Goal: Find specific page/section: Find specific page/section

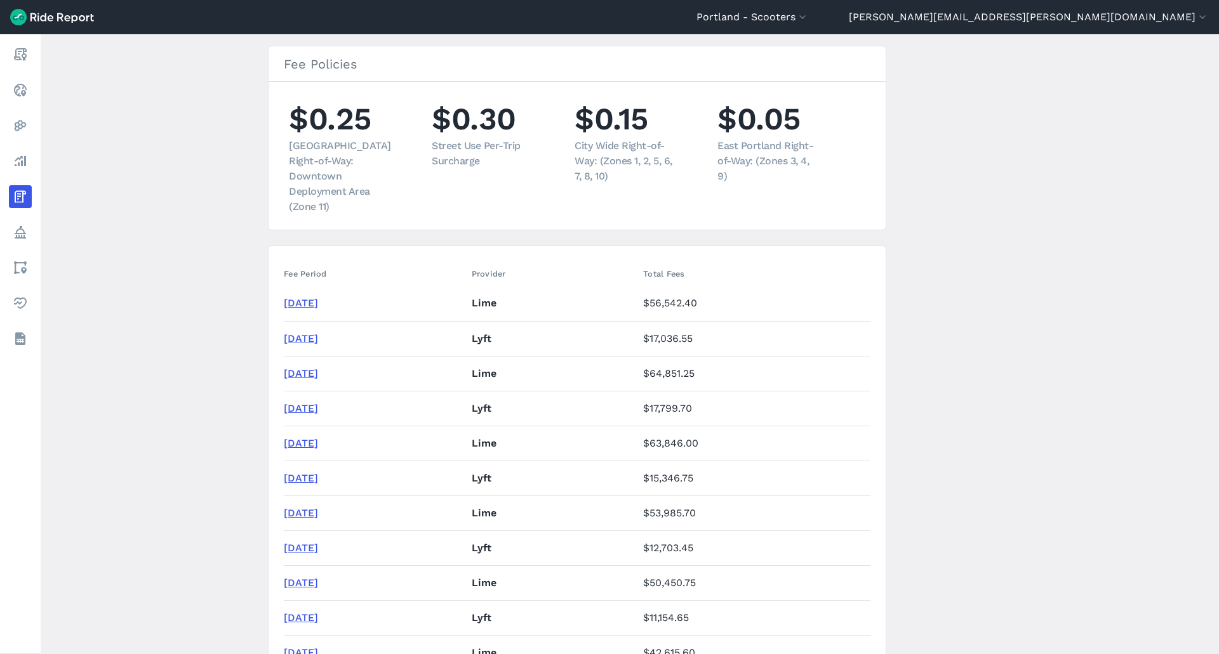
scroll to position [254, 0]
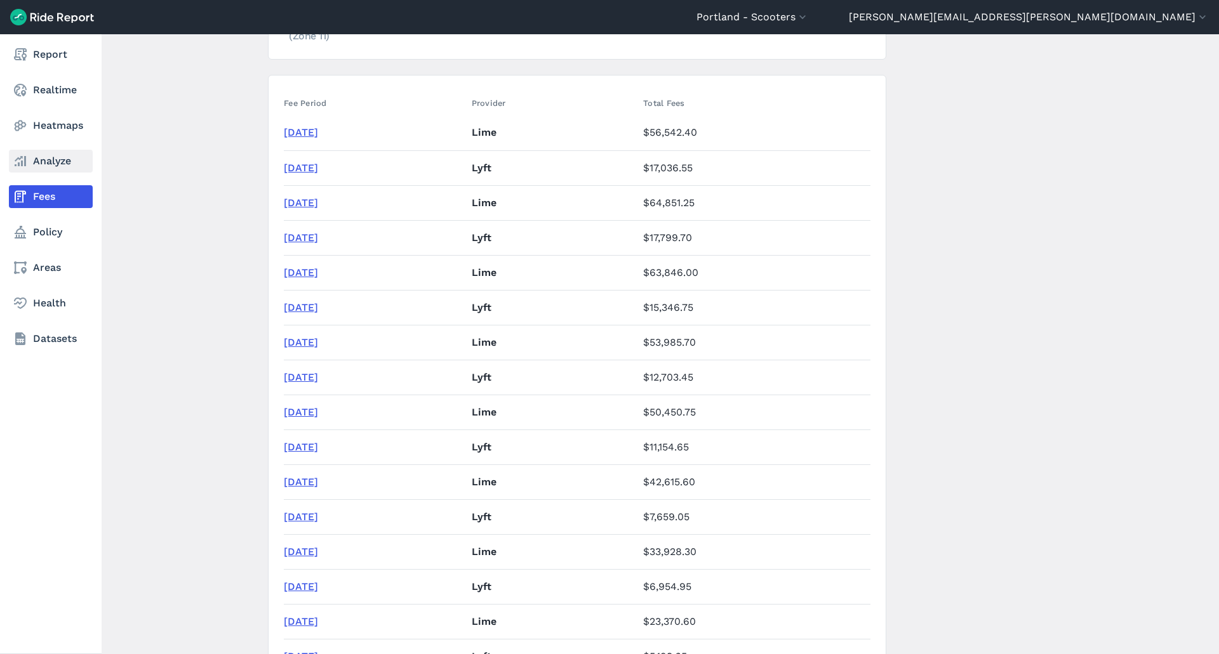
click at [44, 151] on link "Analyze" at bounding box center [51, 161] width 84 height 23
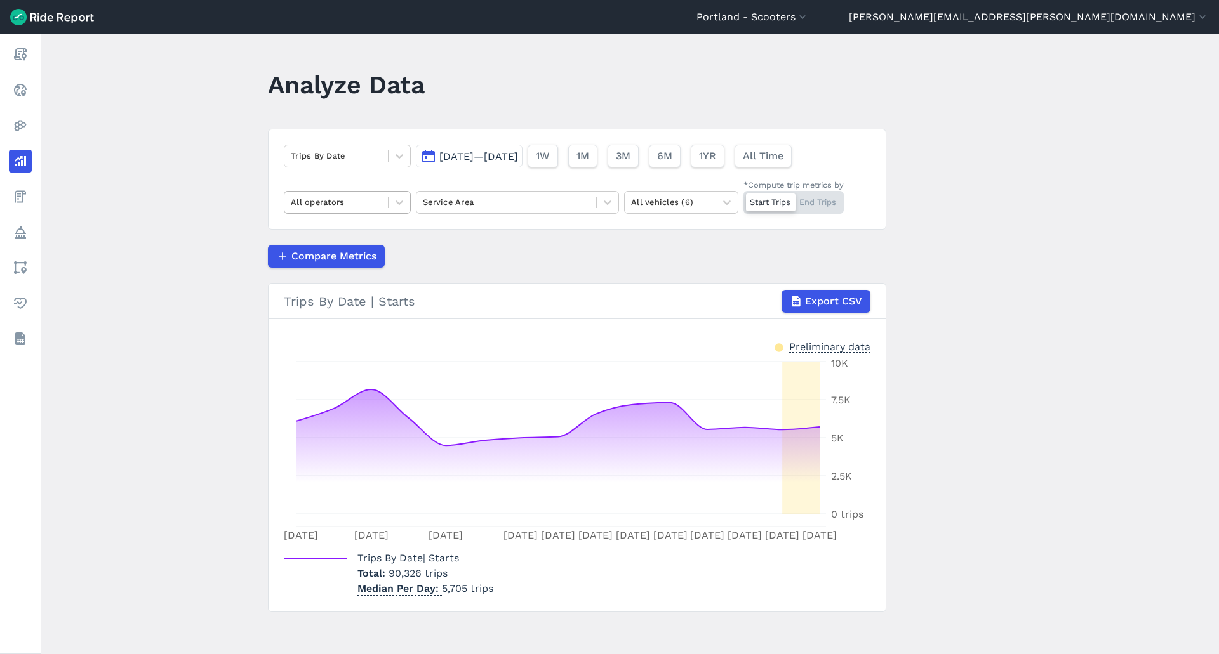
click at [371, 202] on div at bounding box center [336, 202] width 91 height 15
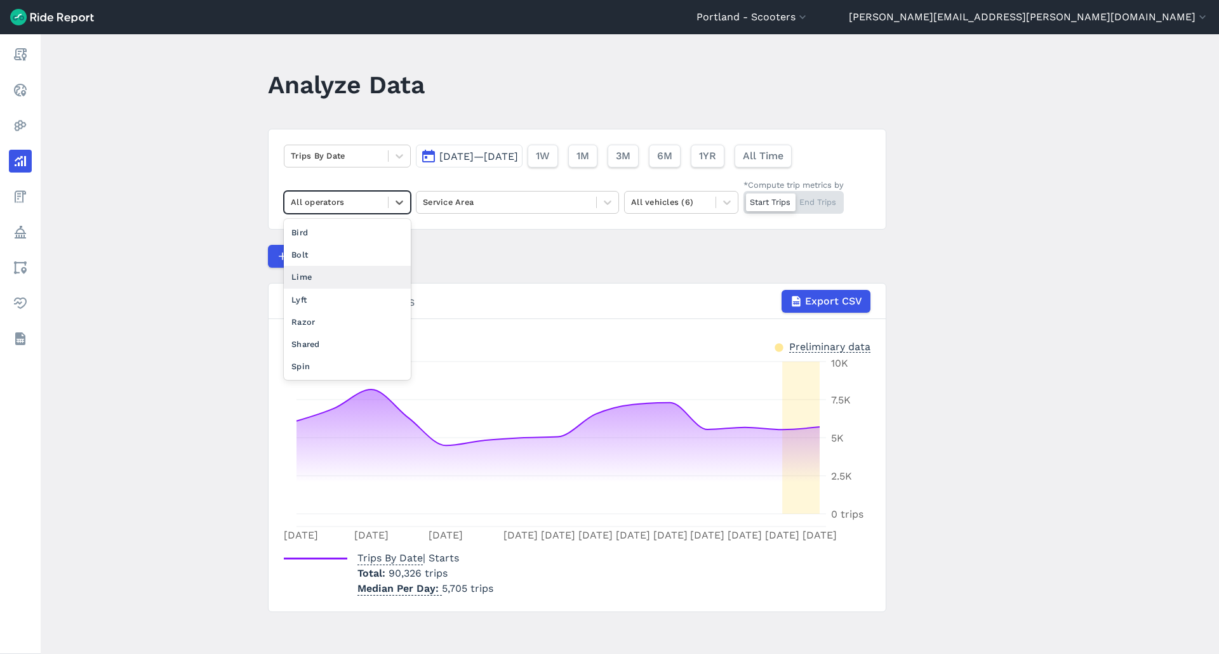
click at [361, 276] on div "Lime" at bounding box center [347, 277] width 127 height 22
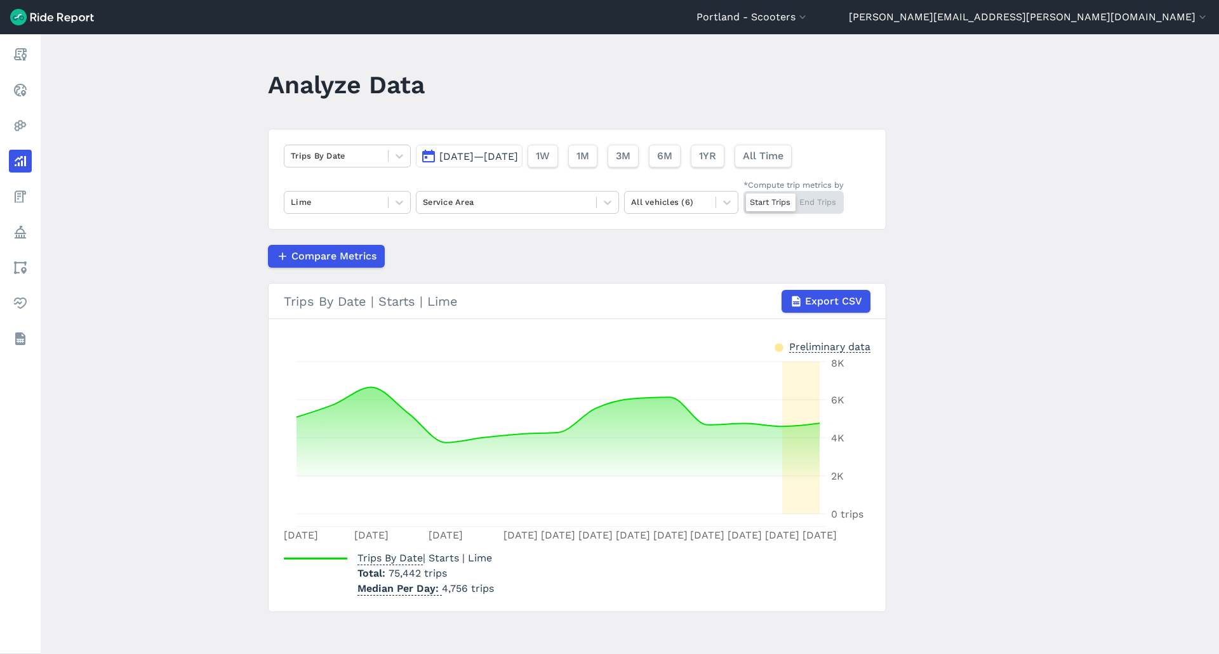
click at [492, 154] on span "[DATE]—[DATE]" at bounding box center [478, 156] width 79 height 12
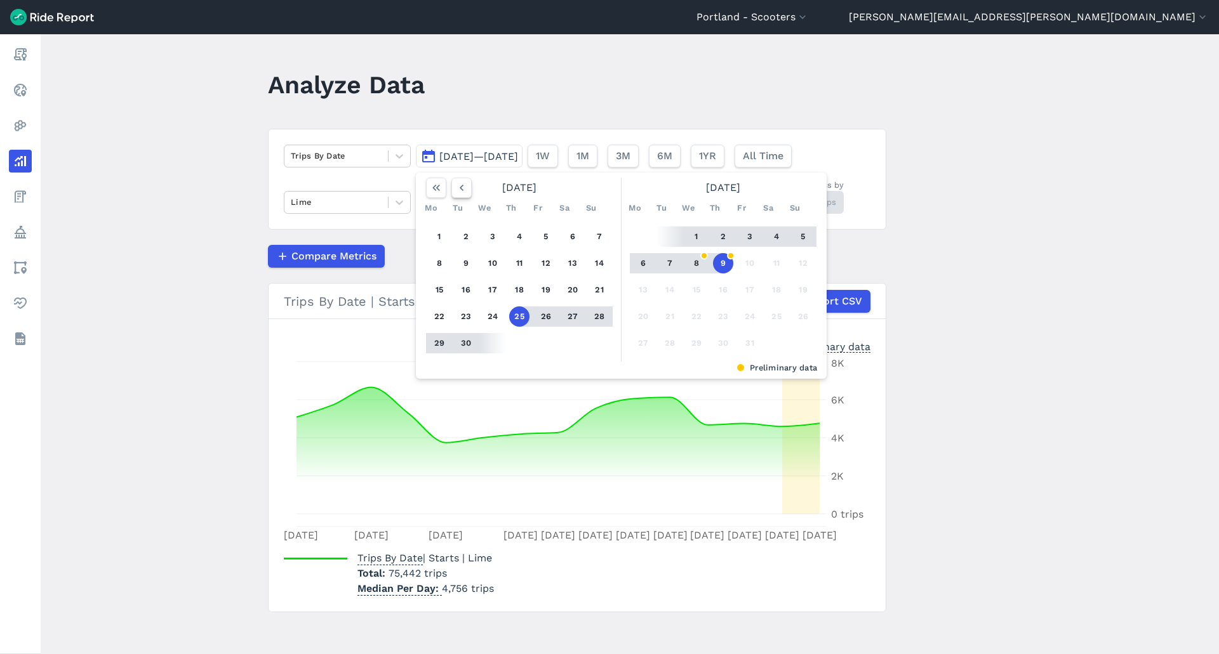
click at [464, 186] on icon "button" at bounding box center [461, 188] width 13 height 13
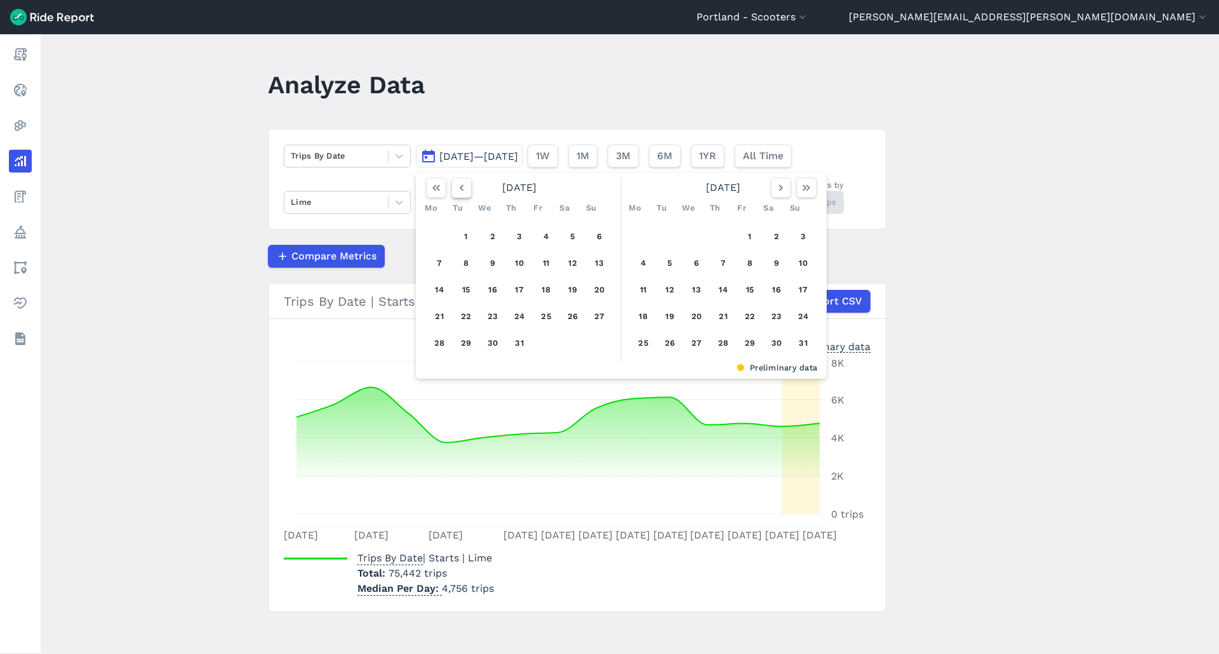
click at [464, 186] on icon "button" at bounding box center [461, 188] width 13 height 13
click at [466, 233] on button "1" at bounding box center [466, 237] width 20 height 20
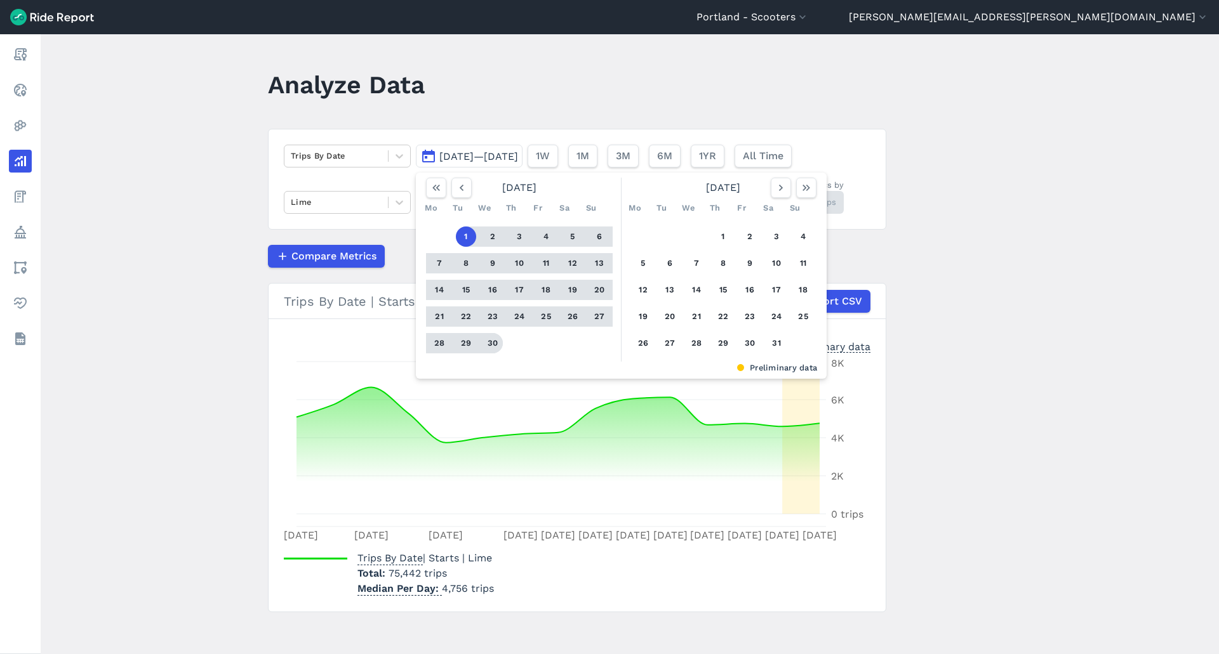
click at [492, 338] on button "30" at bounding box center [492, 343] width 20 height 20
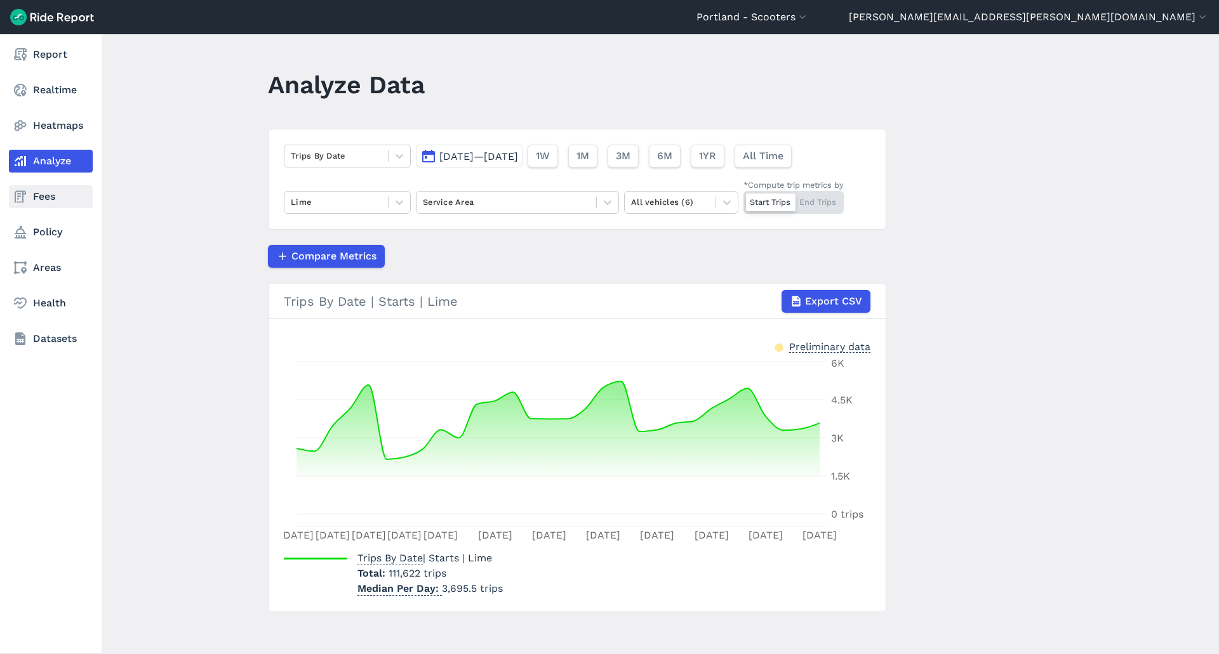
click at [53, 197] on link "Fees" at bounding box center [51, 196] width 84 height 23
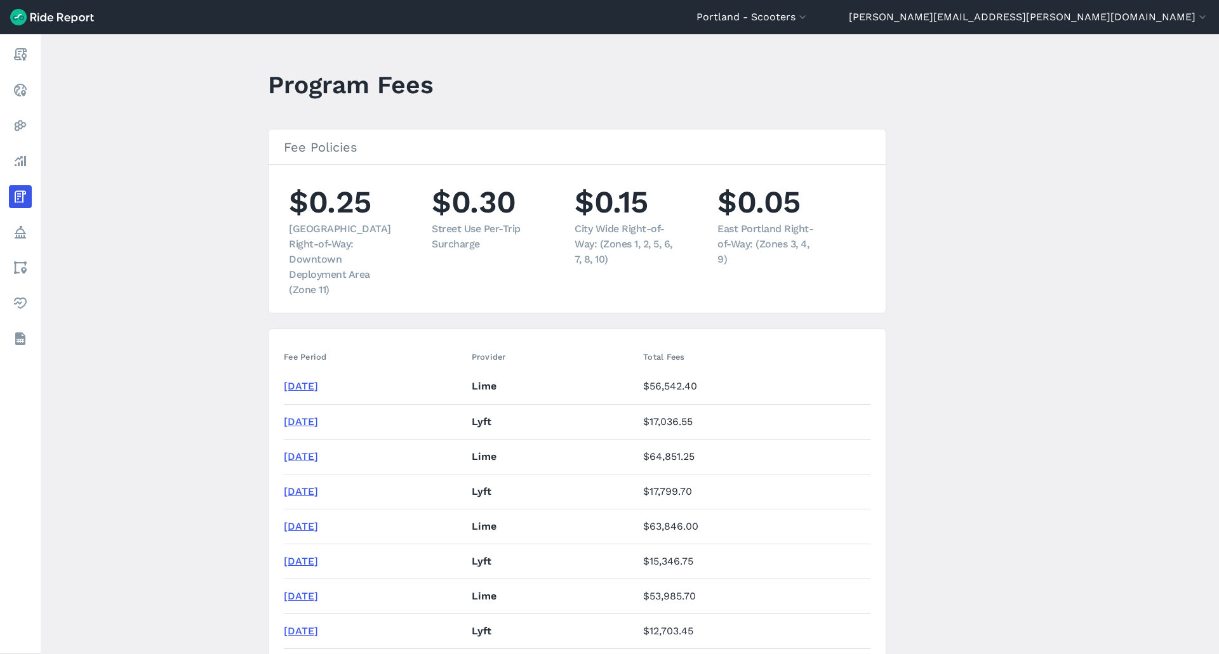
scroll to position [381, 0]
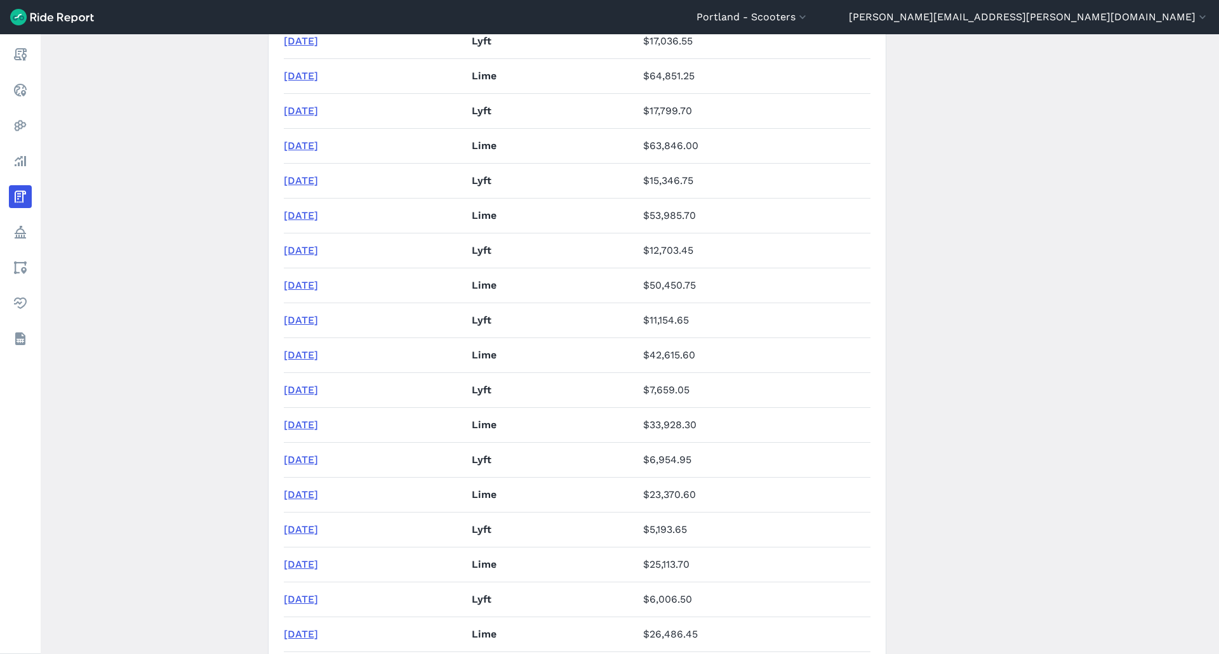
click at [312, 349] on link "[DATE]" at bounding box center [301, 355] width 34 height 12
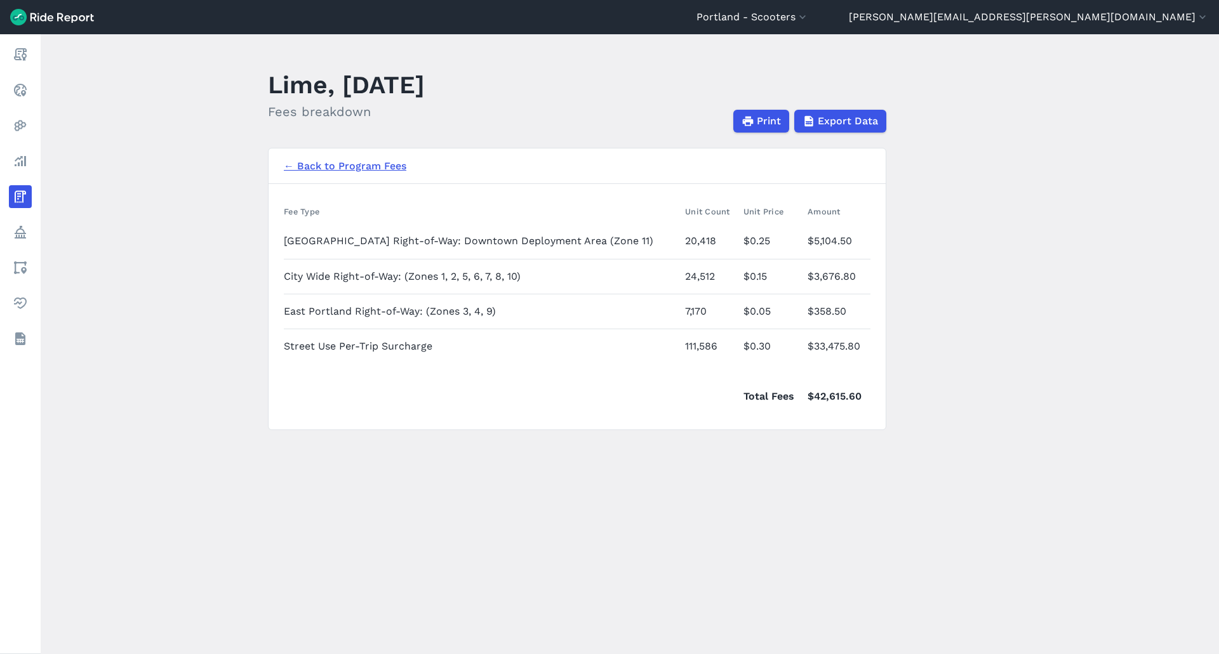
drag, startPoint x: 758, startPoint y: 114, endPoint x: 291, endPoint y: 192, distance: 473.6
click at [758, 114] on span "Print" at bounding box center [769, 121] width 24 height 15
click at [350, 161] on link "← Back to Program Fees" at bounding box center [345, 166] width 122 height 15
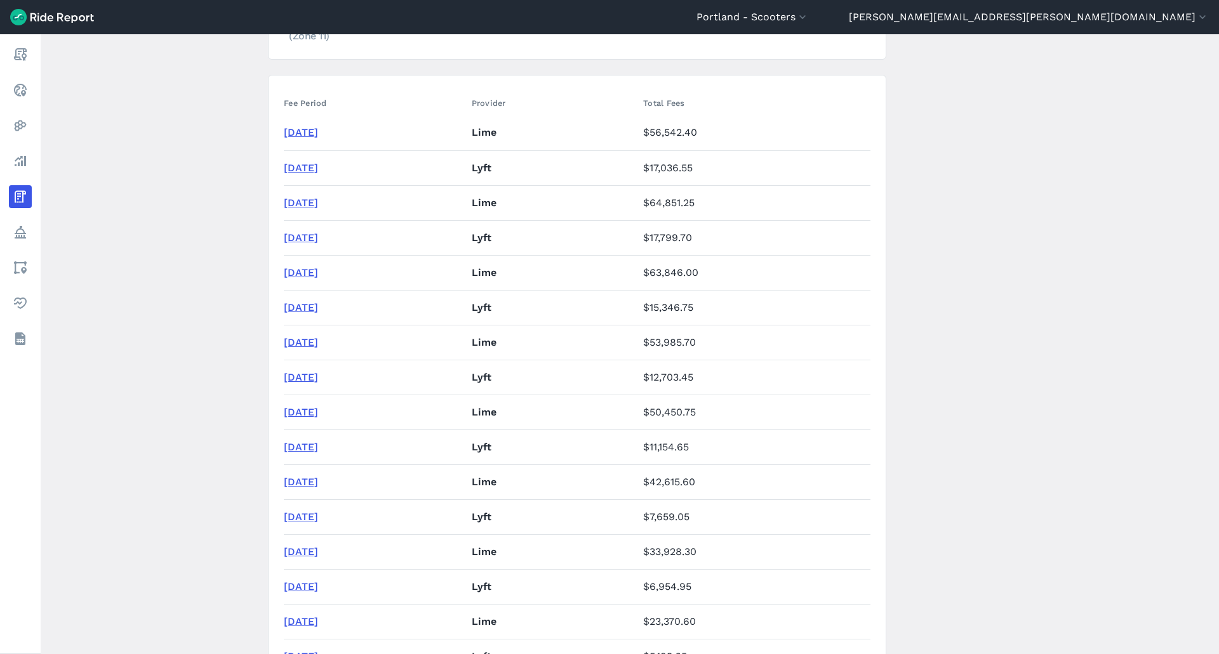
scroll to position [317, 0]
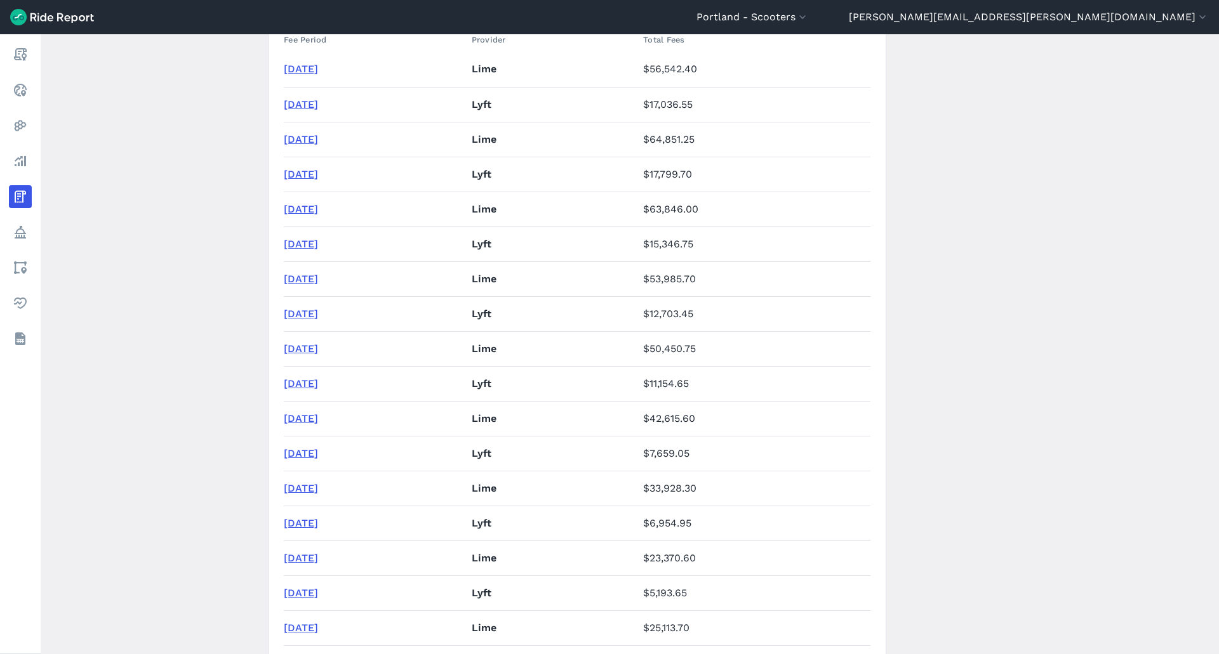
click at [314, 343] on link "[DATE]" at bounding box center [301, 349] width 34 height 12
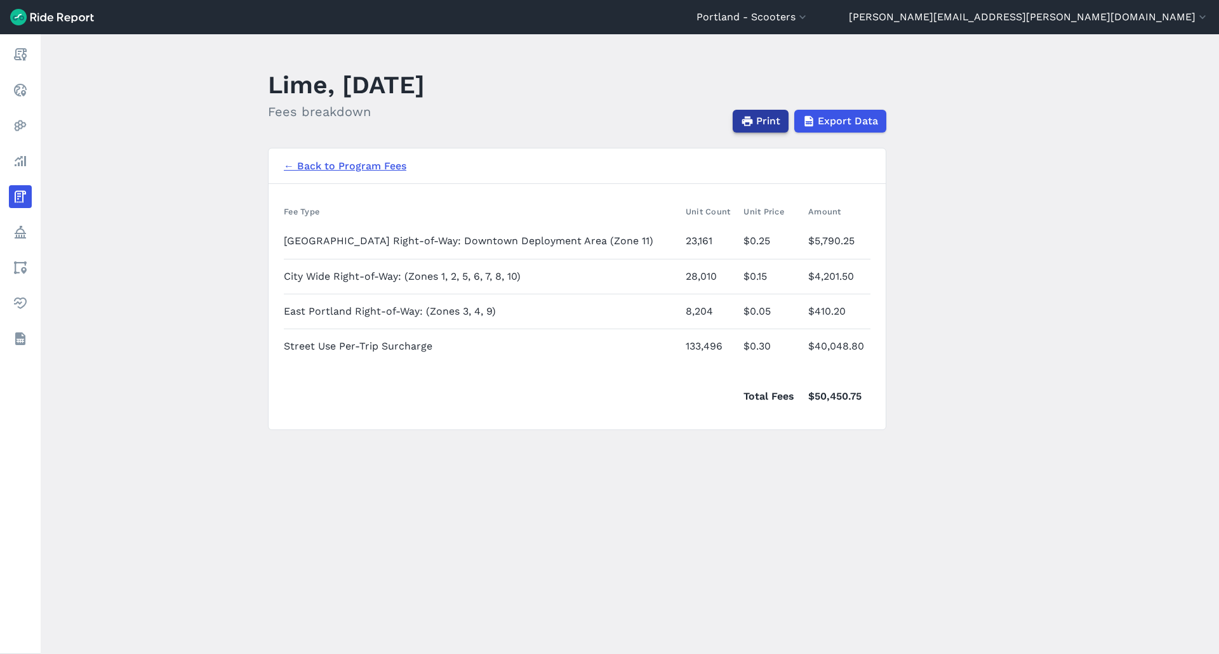
click at [763, 121] on span "Print" at bounding box center [768, 121] width 24 height 15
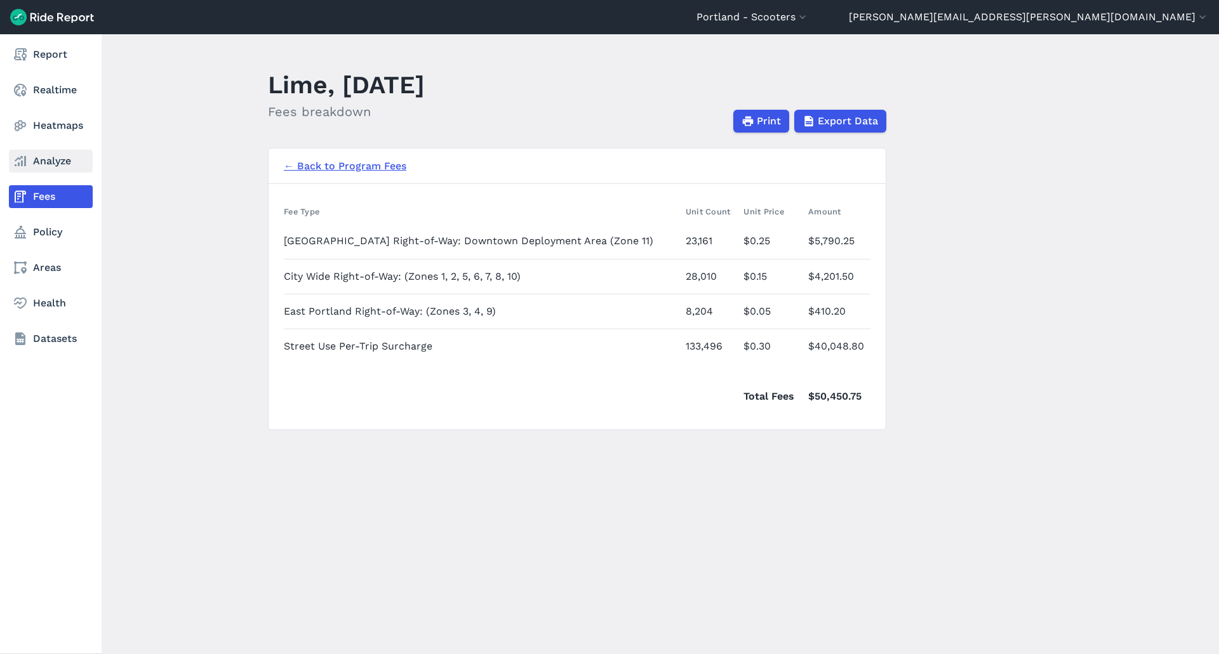
click at [41, 162] on link "Analyze" at bounding box center [51, 161] width 84 height 23
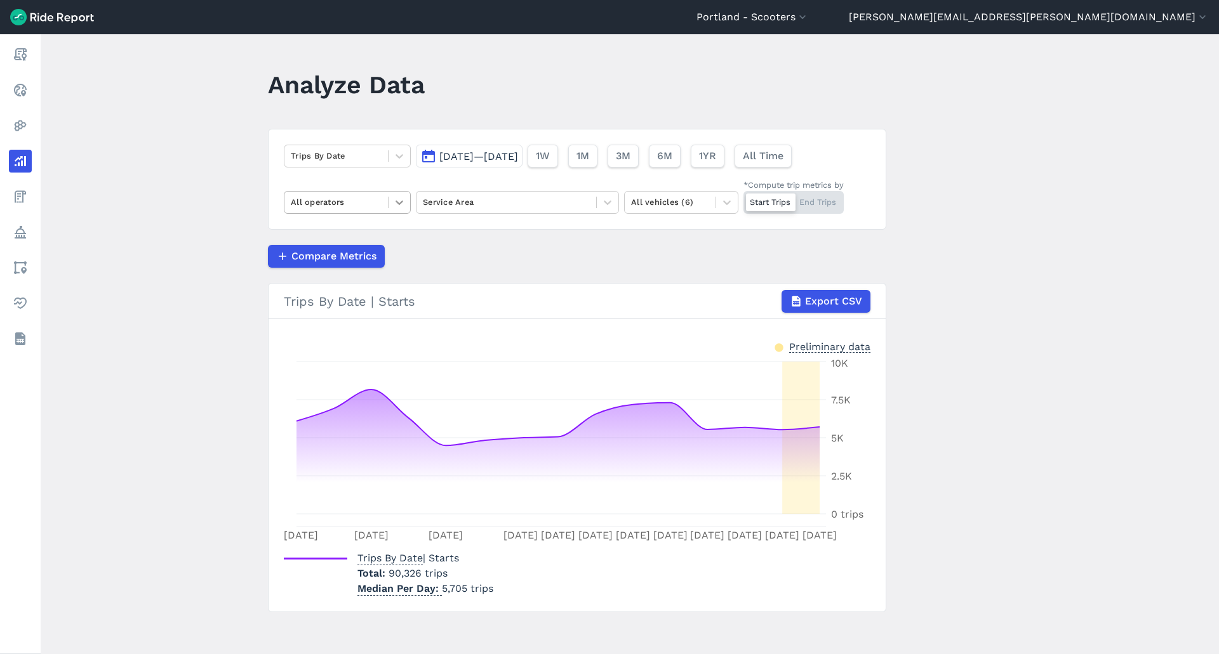
click at [395, 202] on icon at bounding box center [399, 203] width 8 height 4
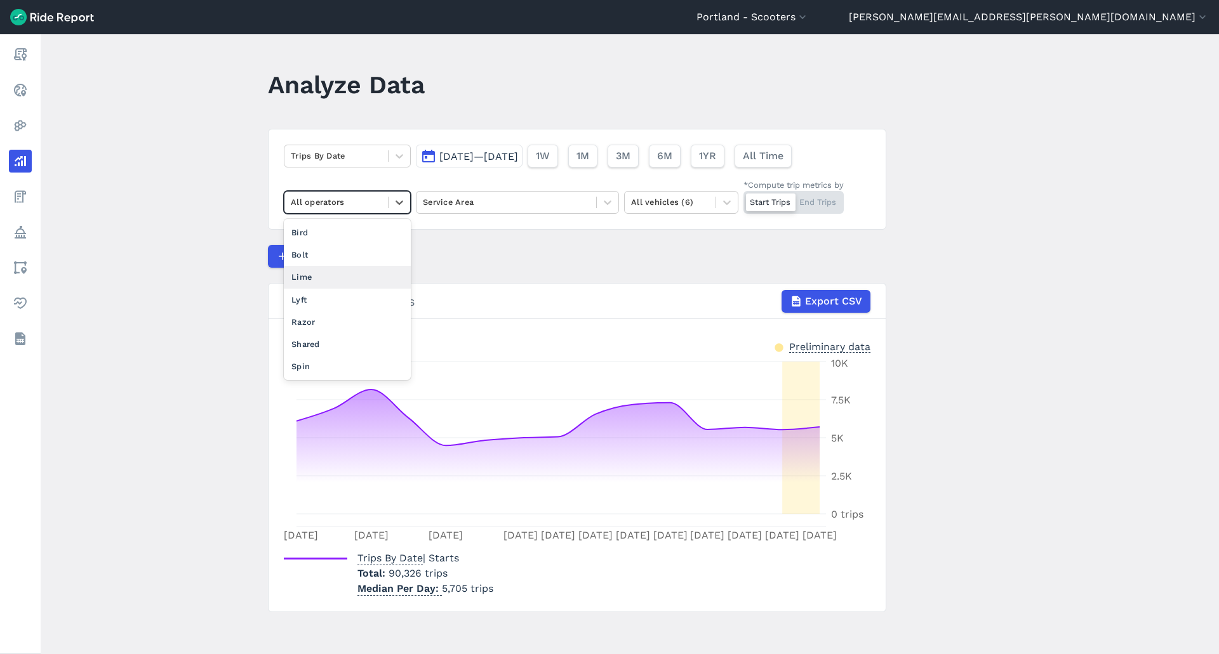
click at [341, 281] on div "Lime" at bounding box center [347, 277] width 127 height 22
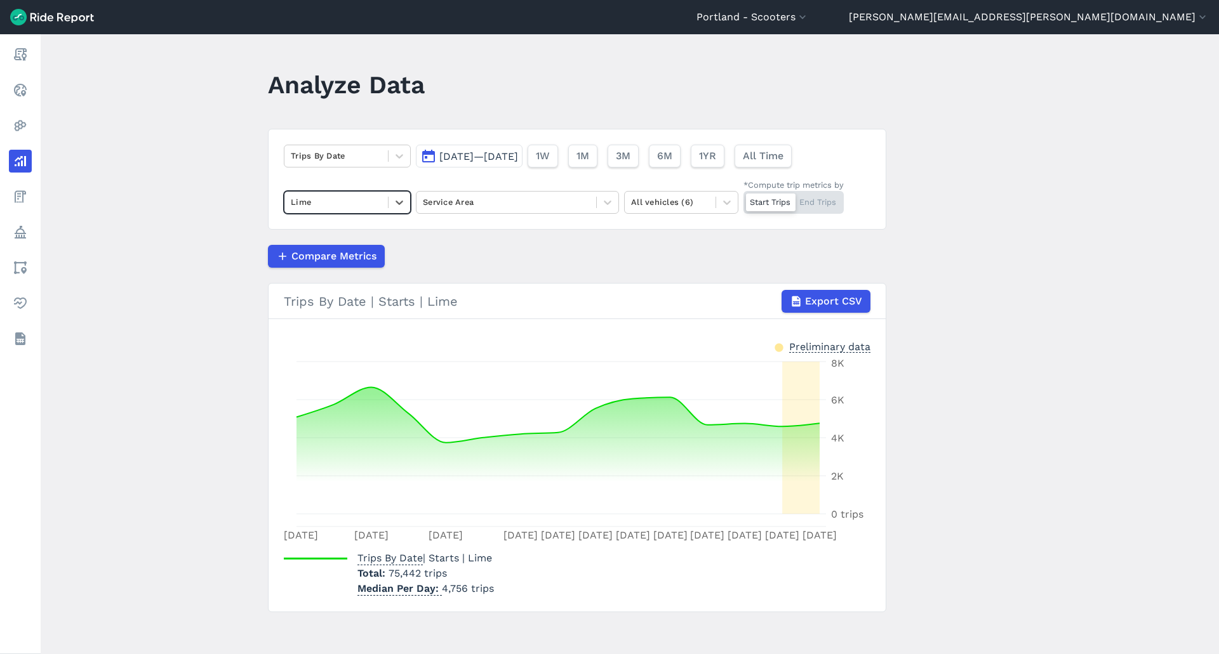
click at [468, 156] on span "[DATE]—[DATE]" at bounding box center [478, 156] width 79 height 12
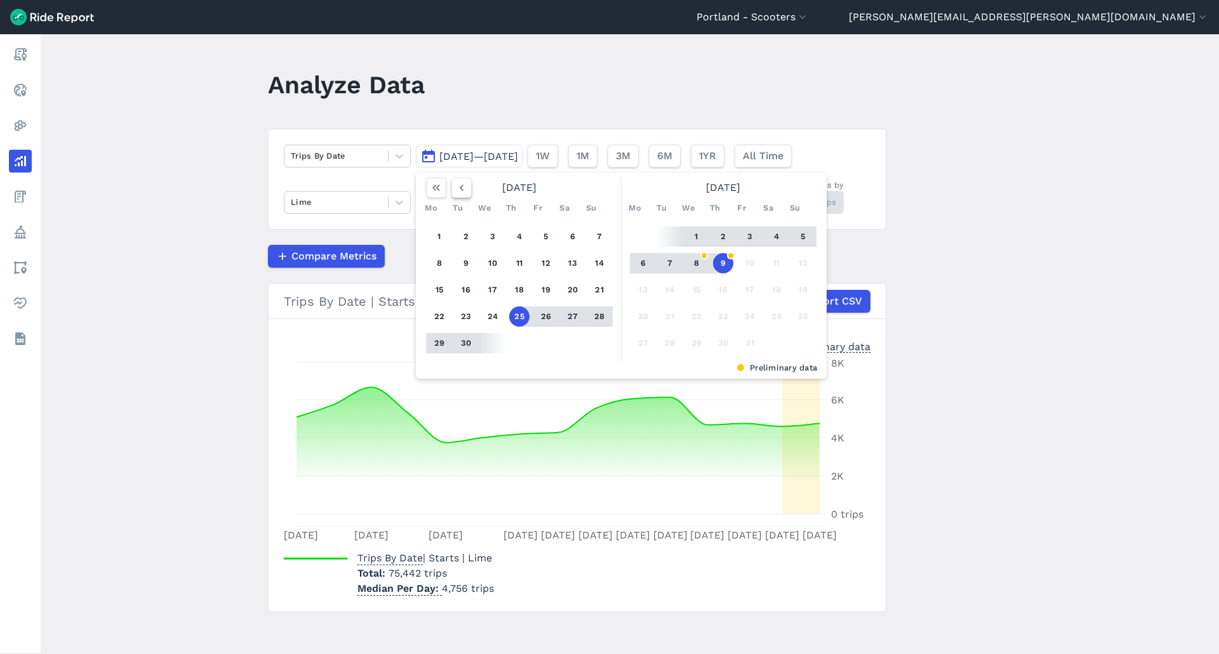
click at [461, 195] on button "button" at bounding box center [461, 188] width 20 height 20
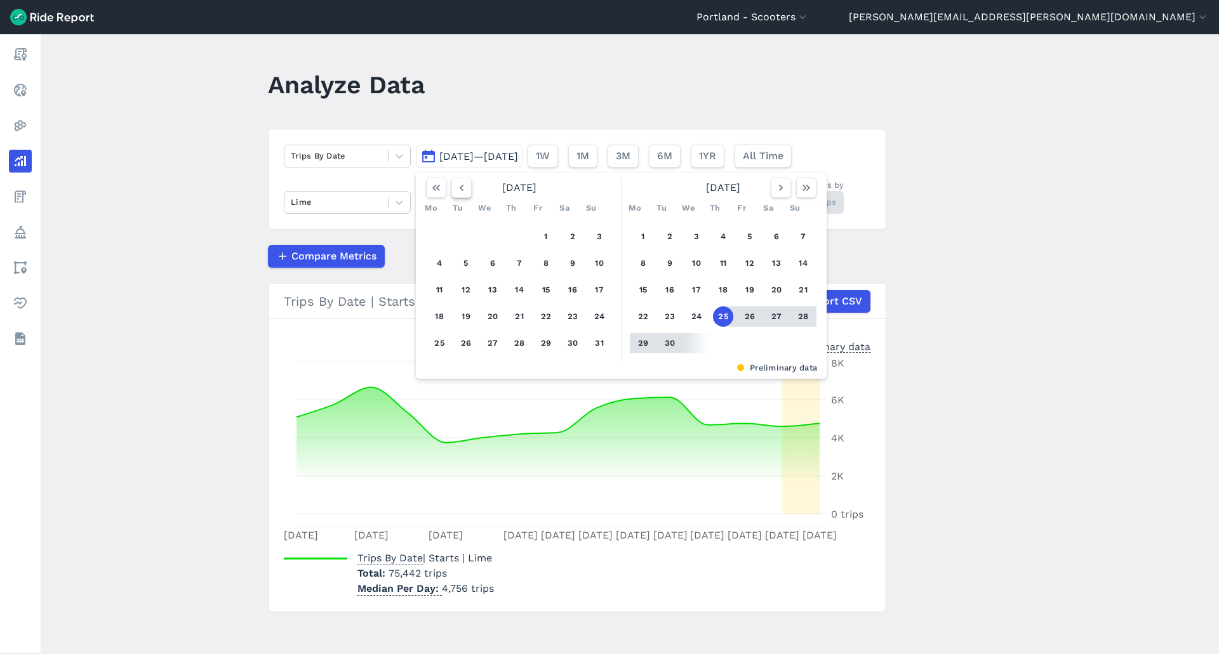
click at [461, 195] on button "button" at bounding box center [461, 188] width 20 height 20
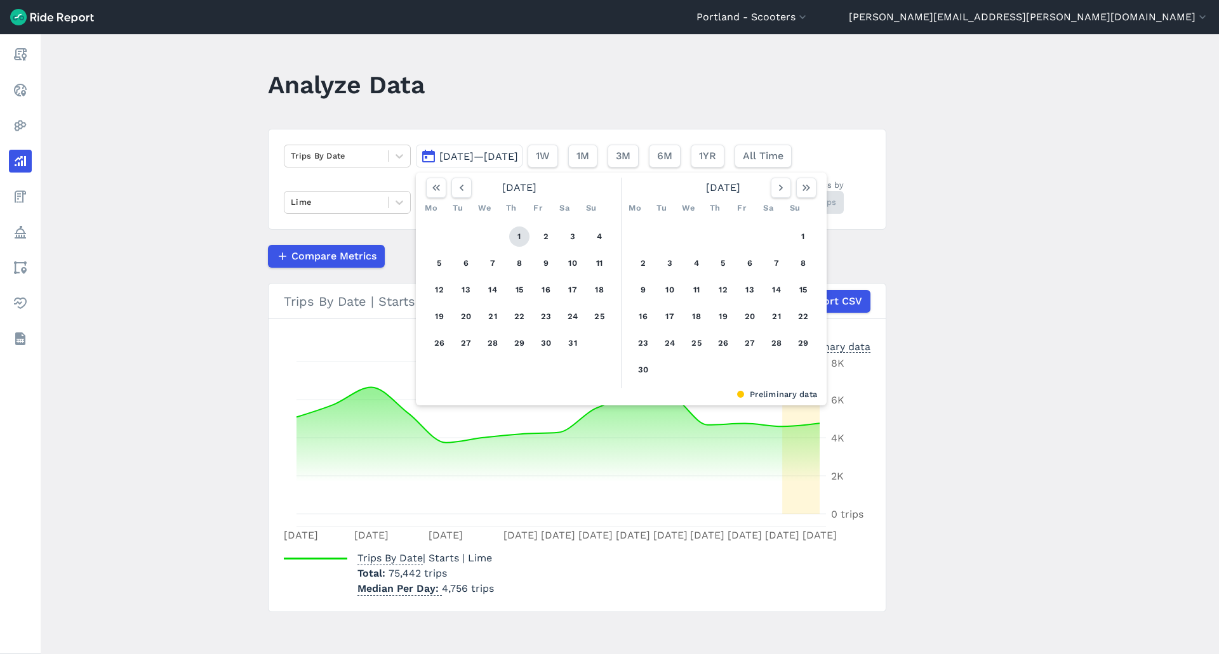
click at [516, 237] on button "1" at bounding box center [519, 237] width 20 height 20
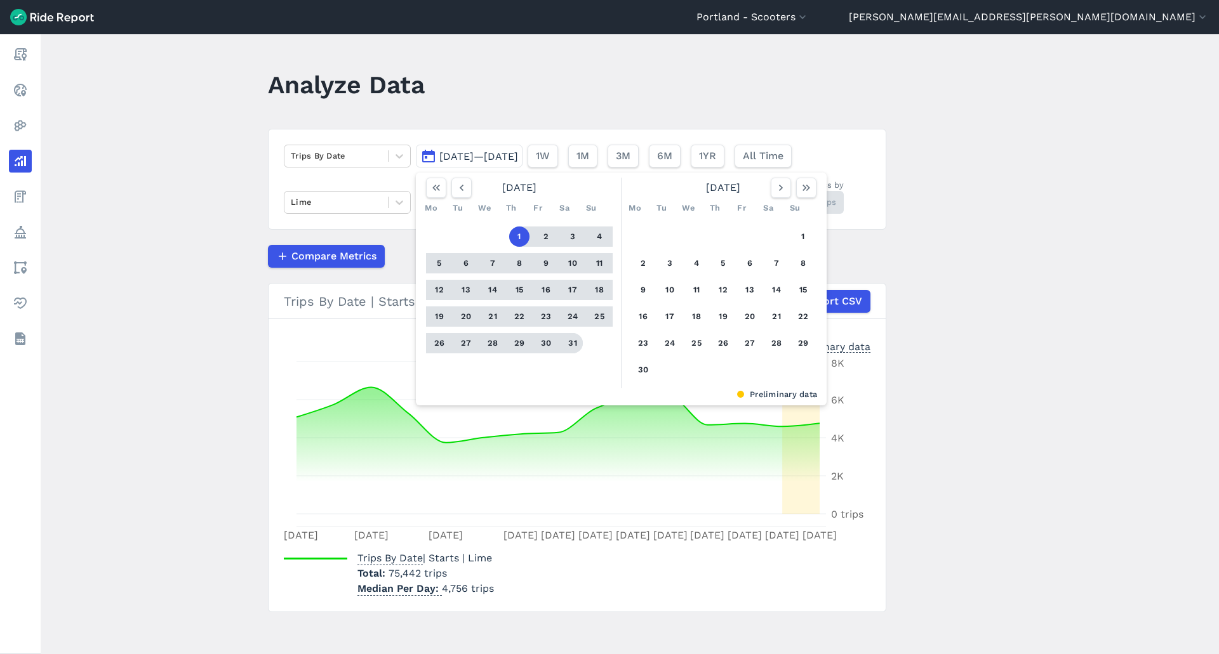
click at [574, 338] on button "31" at bounding box center [572, 343] width 20 height 20
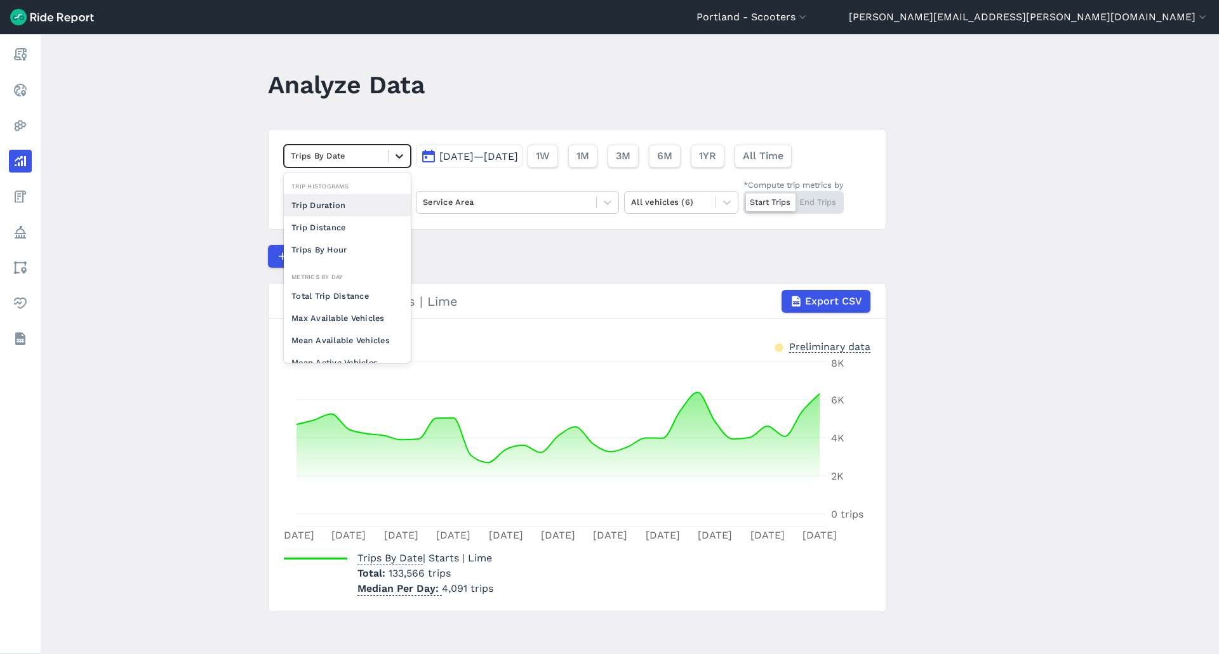
click at [398, 153] on icon at bounding box center [399, 156] width 13 height 13
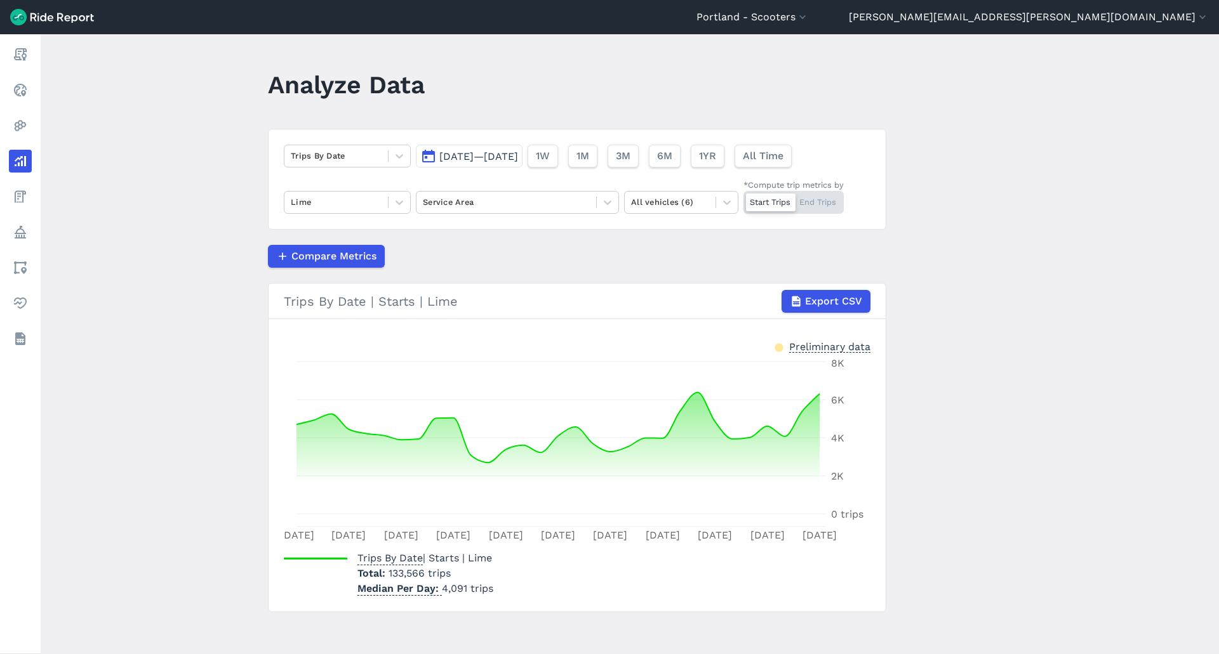
click at [453, 148] on button "[DATE]—[DATE]" at bounding box center [469, 156] width 107 height 23
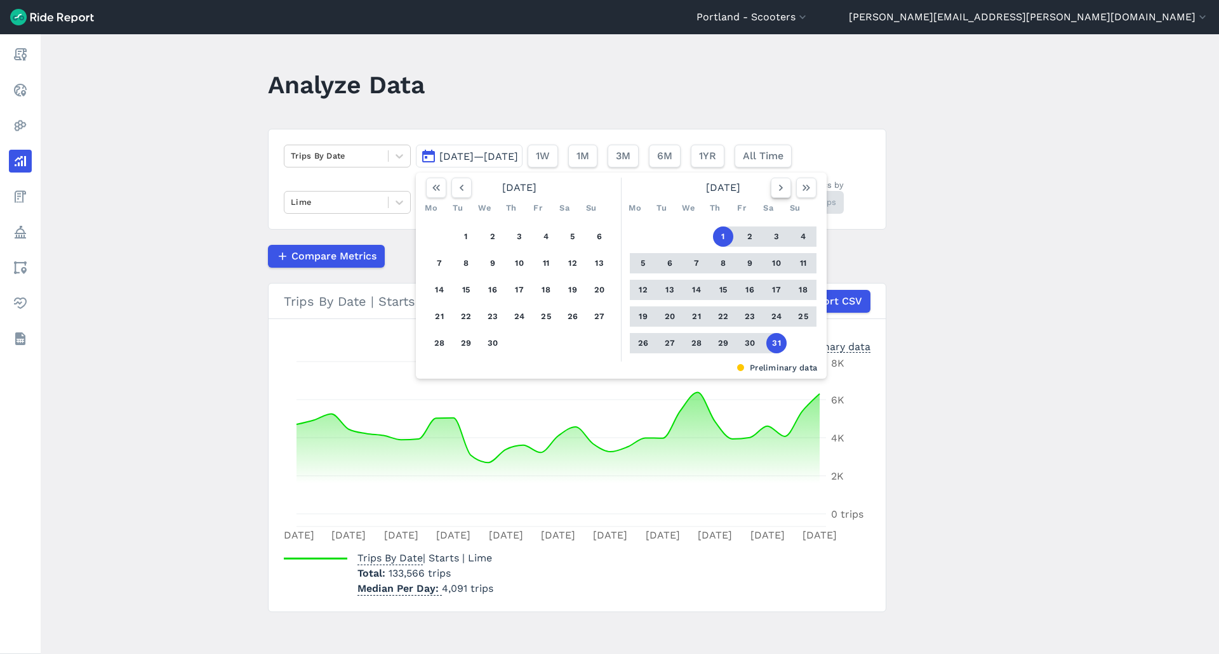
click at [772, 180] on button "button" at bounding box center [780, 188] width 20 height 20
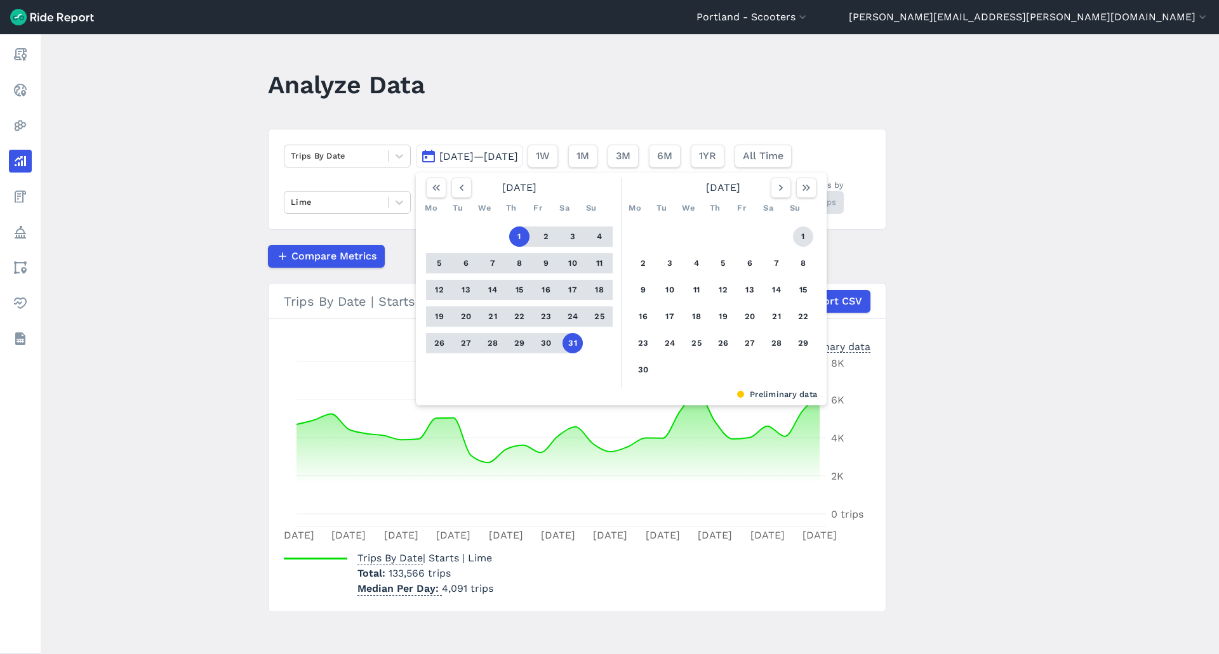
click at [804, 239] on button "1" at bounding box center [803, 237] width 20 height 20
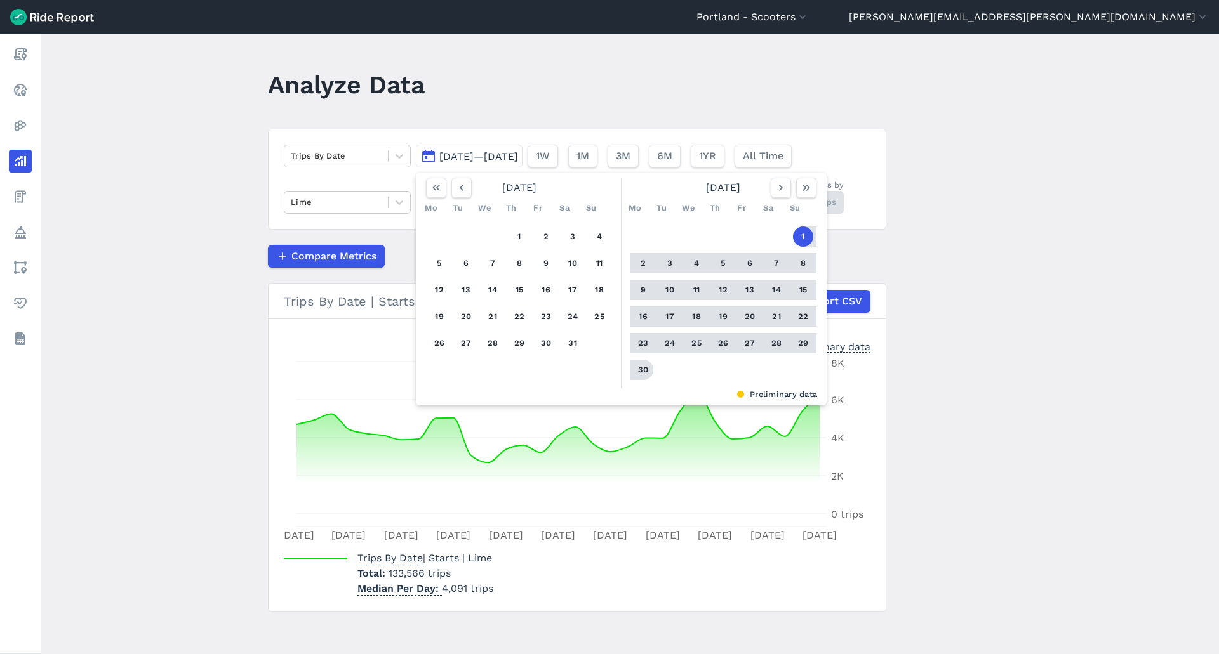
click at [641, 363] on button "30" at bounding box center [643, 370] width 20 height 20
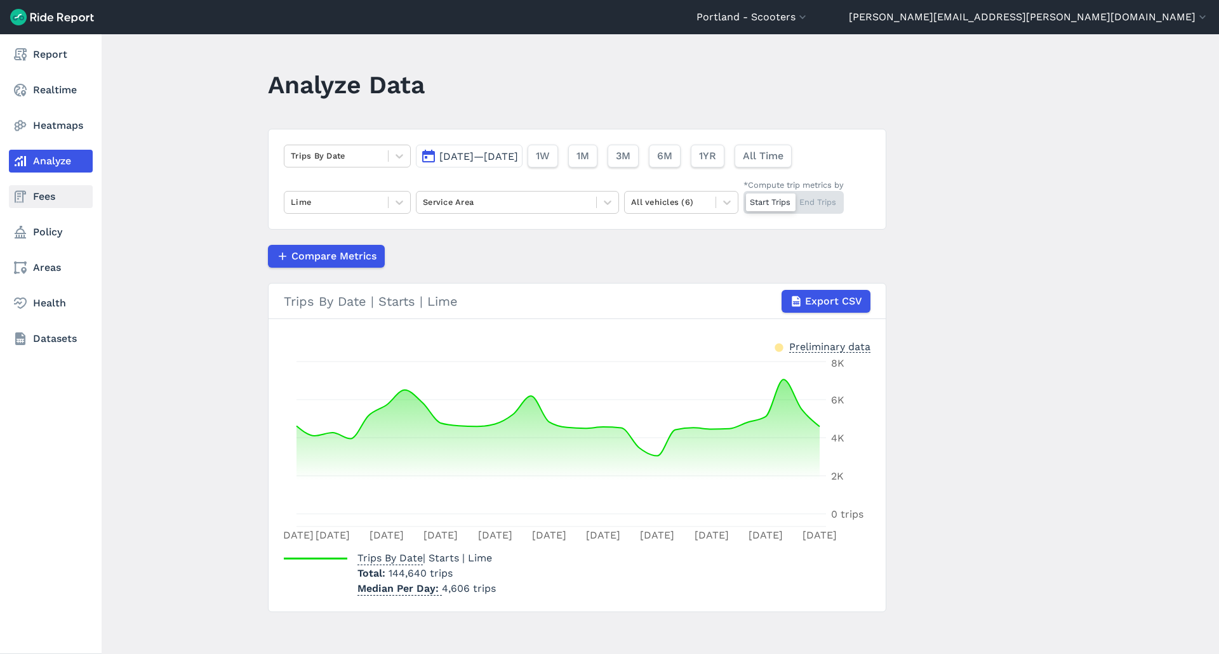
click at [48, 196] on link "Fees" at bounding box center [51, 196] width 84 height 23
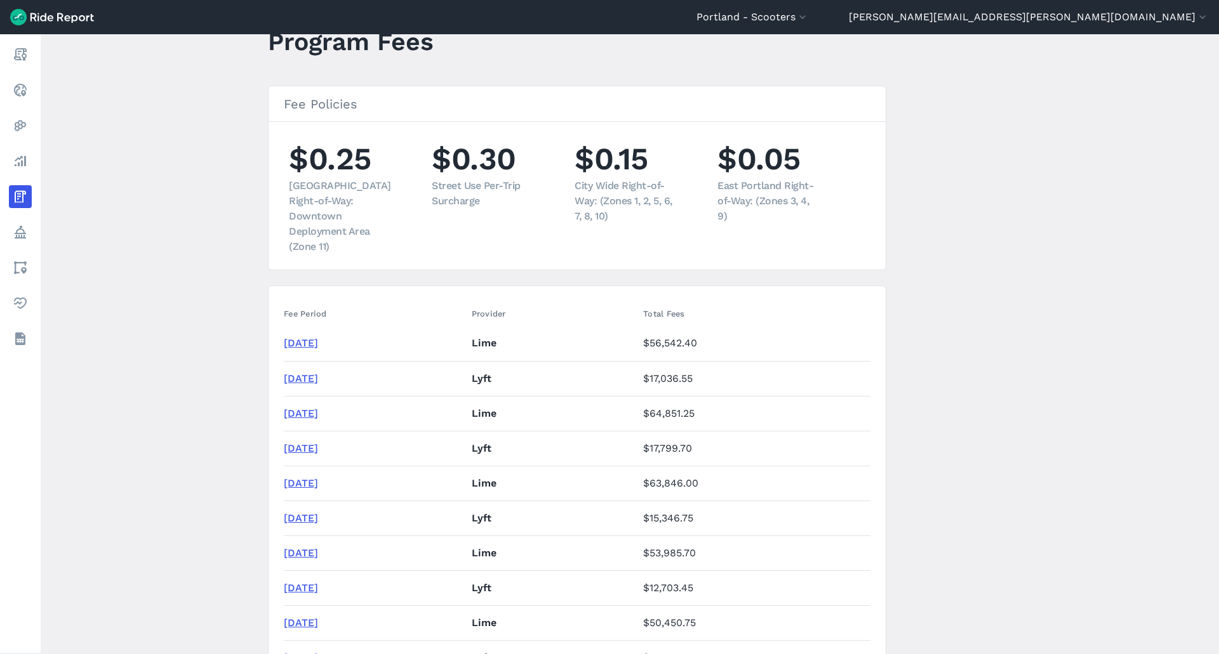
scroll to position [63, 0]
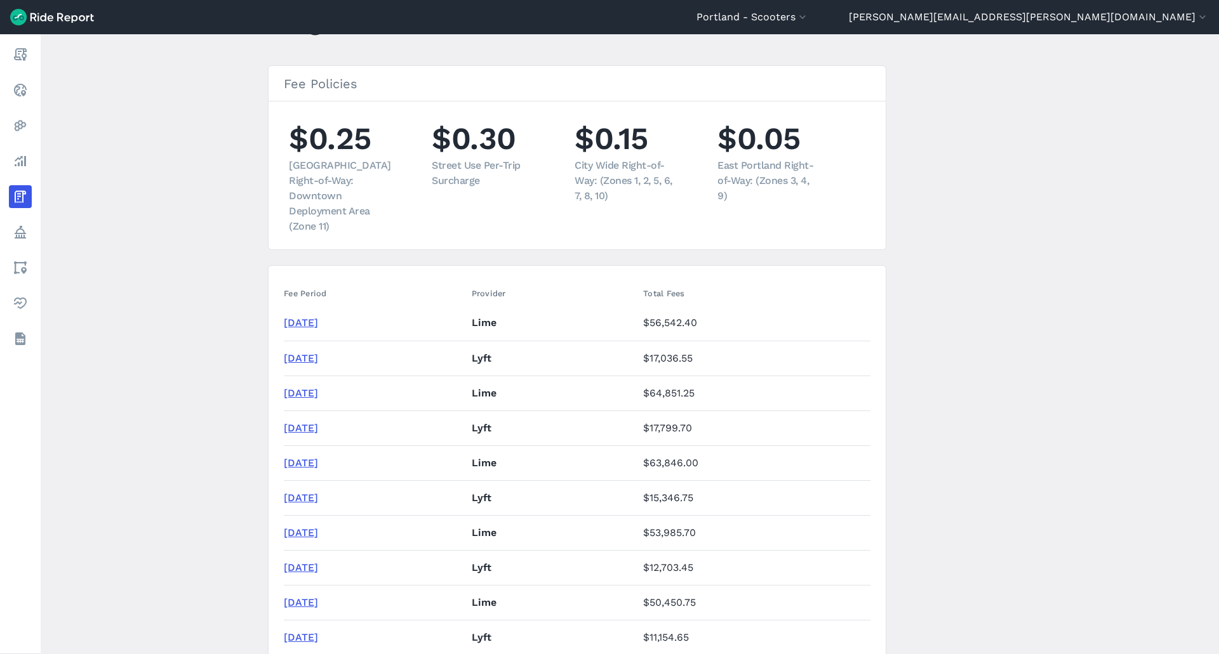
click at [318, 527] on link "[DATE]" at bounding box center [301, 533] width 34 height 12
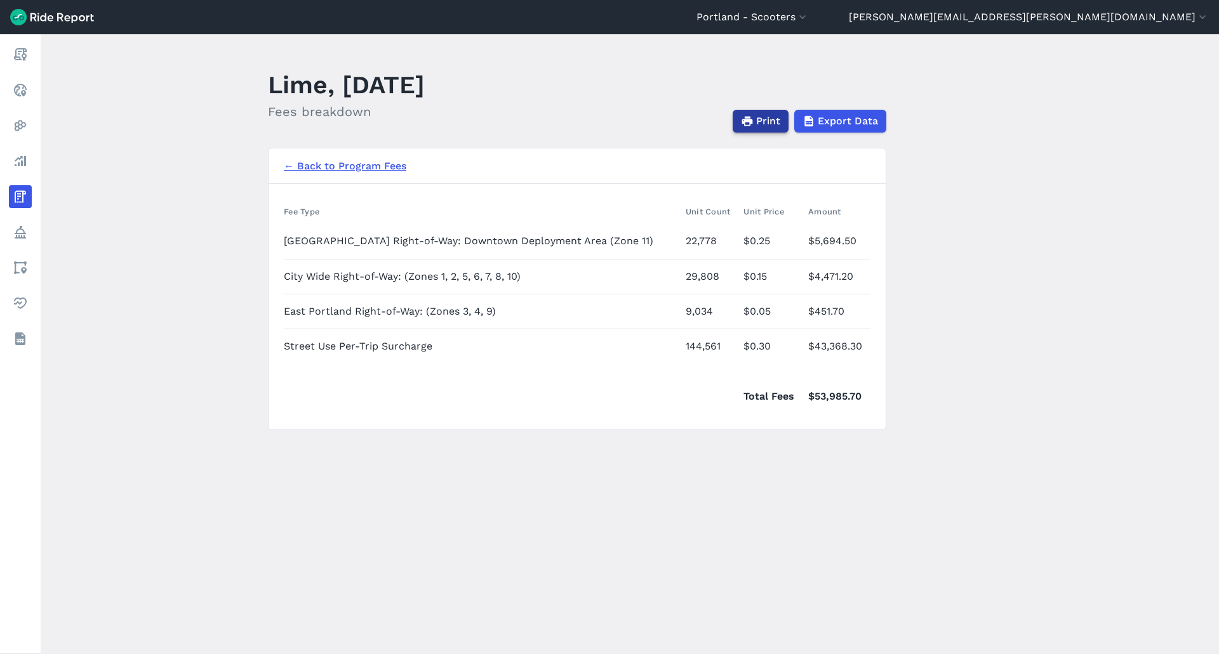
click at [769, 120] on span "Print" at bounding box center [768, 121] width 24 height 15
click at [362, 163] on link "← Back to Program Fees" at bounding box center [345, 166] width 122 height 15
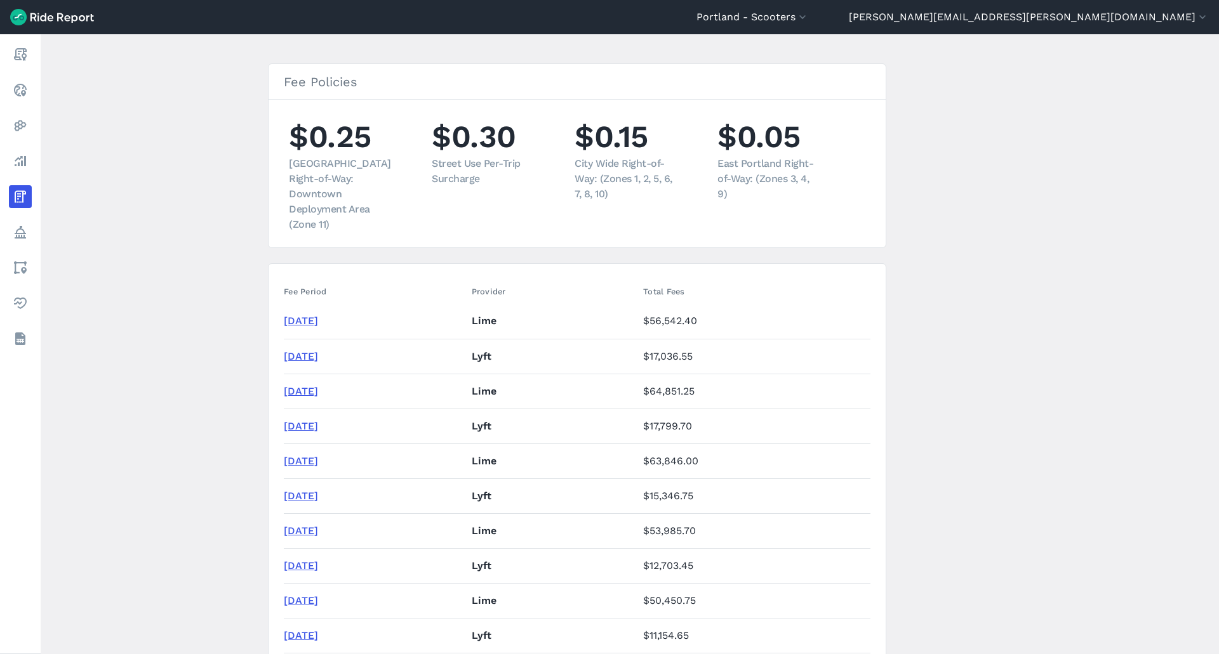
scroll to position [254, 0]
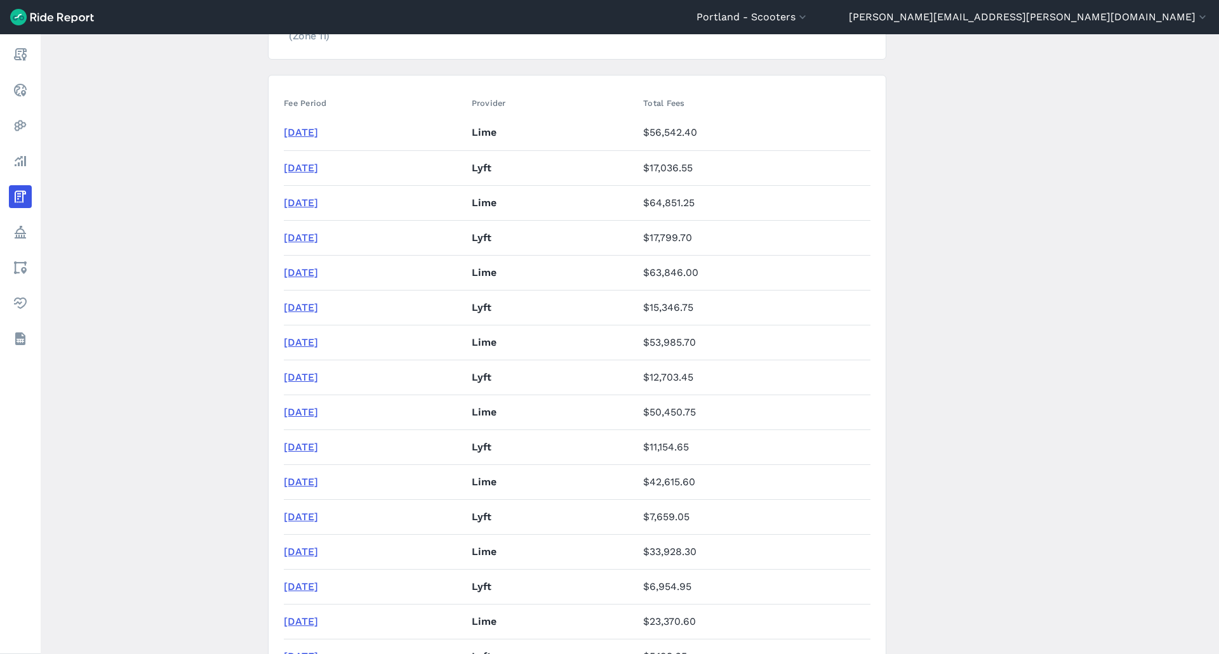
click at [303, 406] on link "[DATE]" at bounding box center [301, 412] width 34 height 12
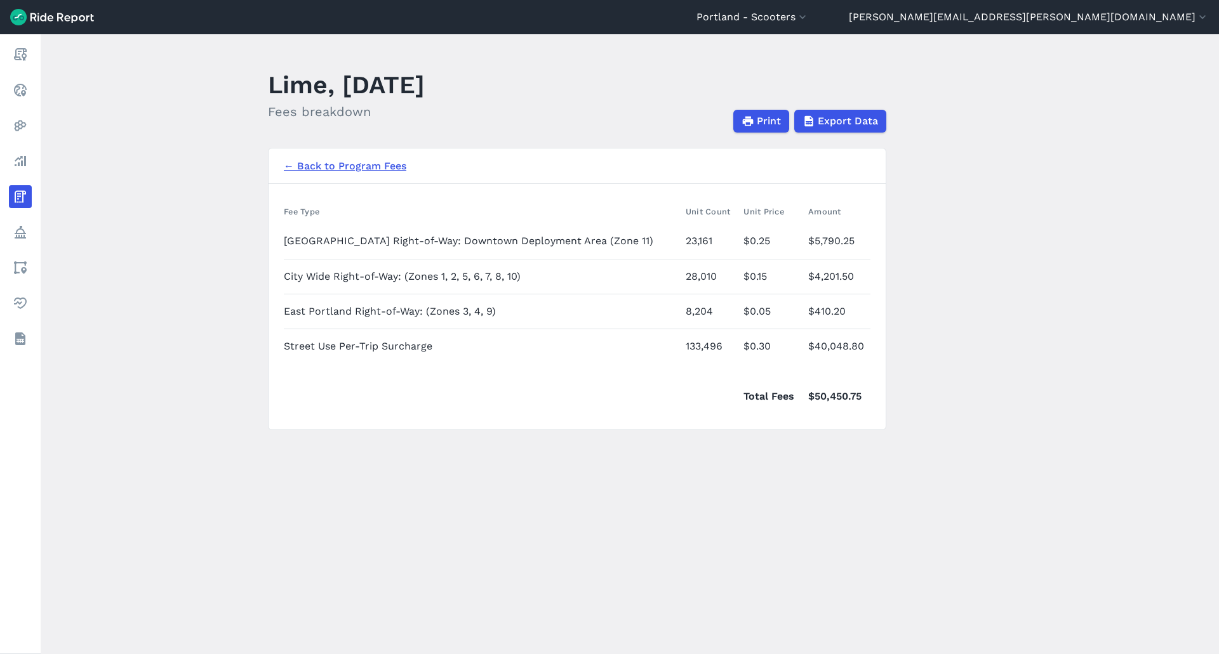
click at [343, 173] on link "← Back to Program Fees" at bounding box center [345, 166] width 122 height 15
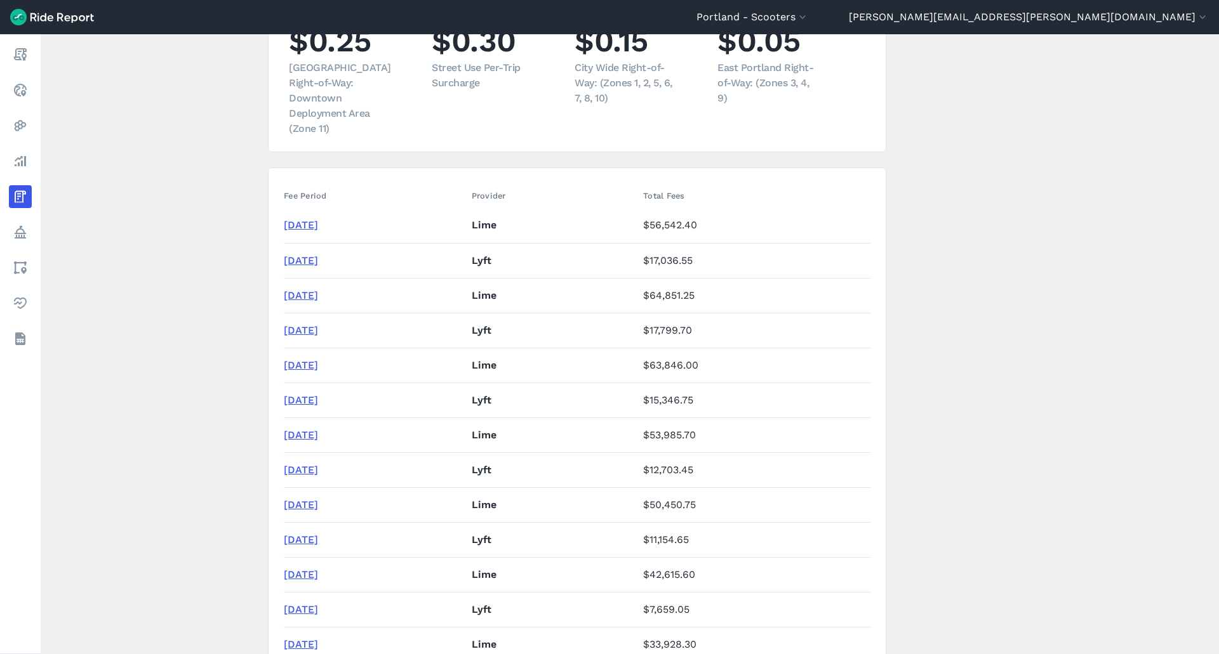
scroll to position [190, 0]
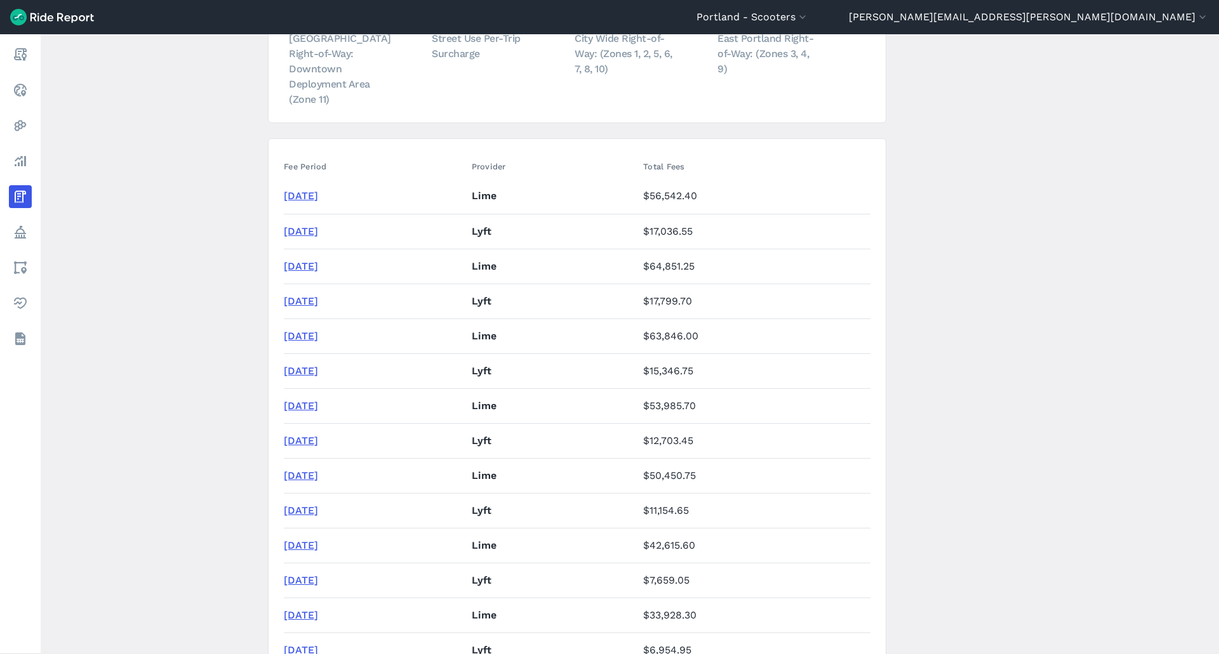
click at [309, 539] on link "[DATE]" at bounding box center [301, 545] width 34 height 12
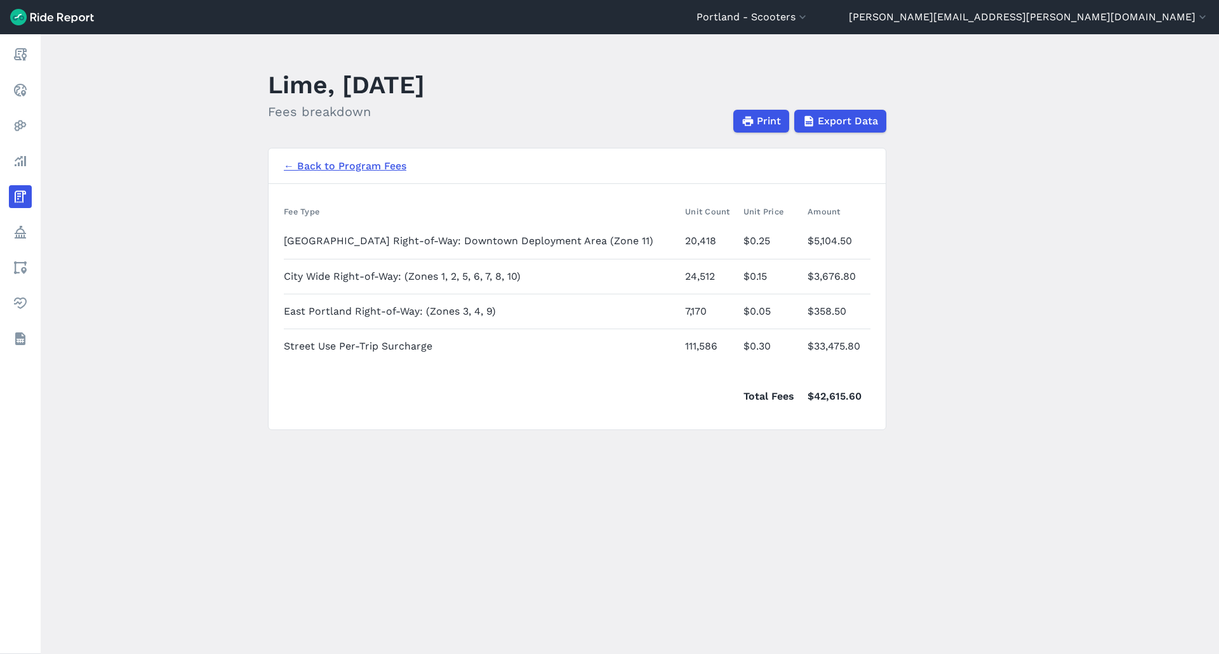
click at [326, 166] on link "← Back to Program Fees" at bounding box center [345, 166] width 122 height 15
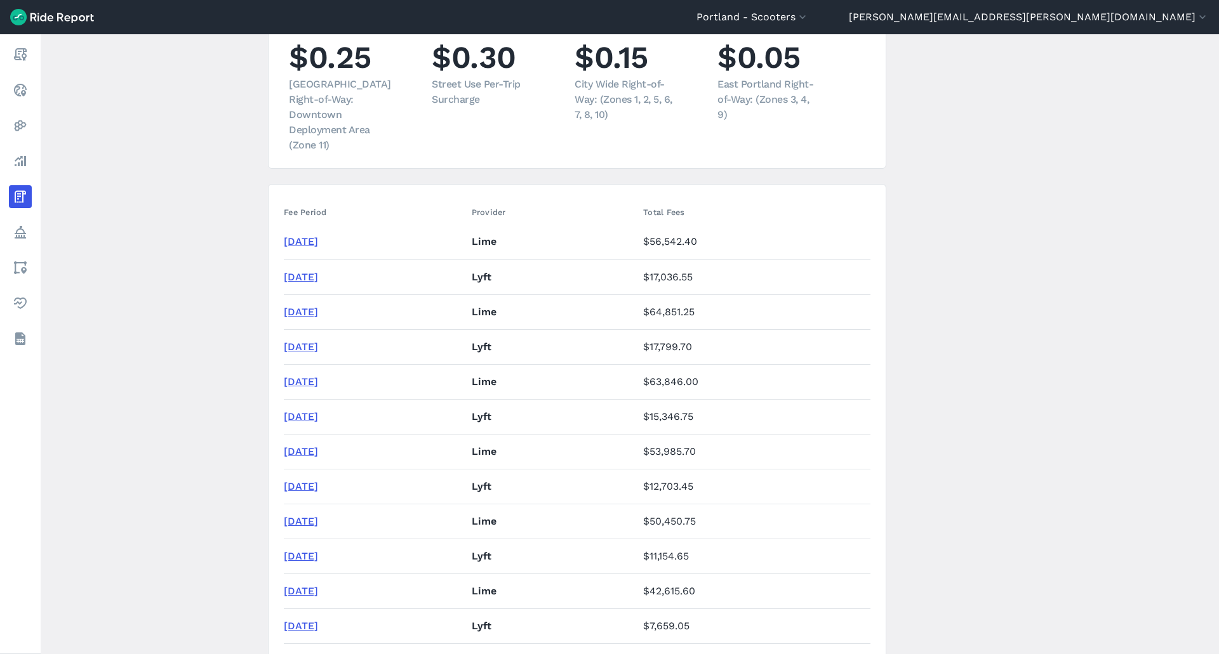
scroll to position [317, 0]
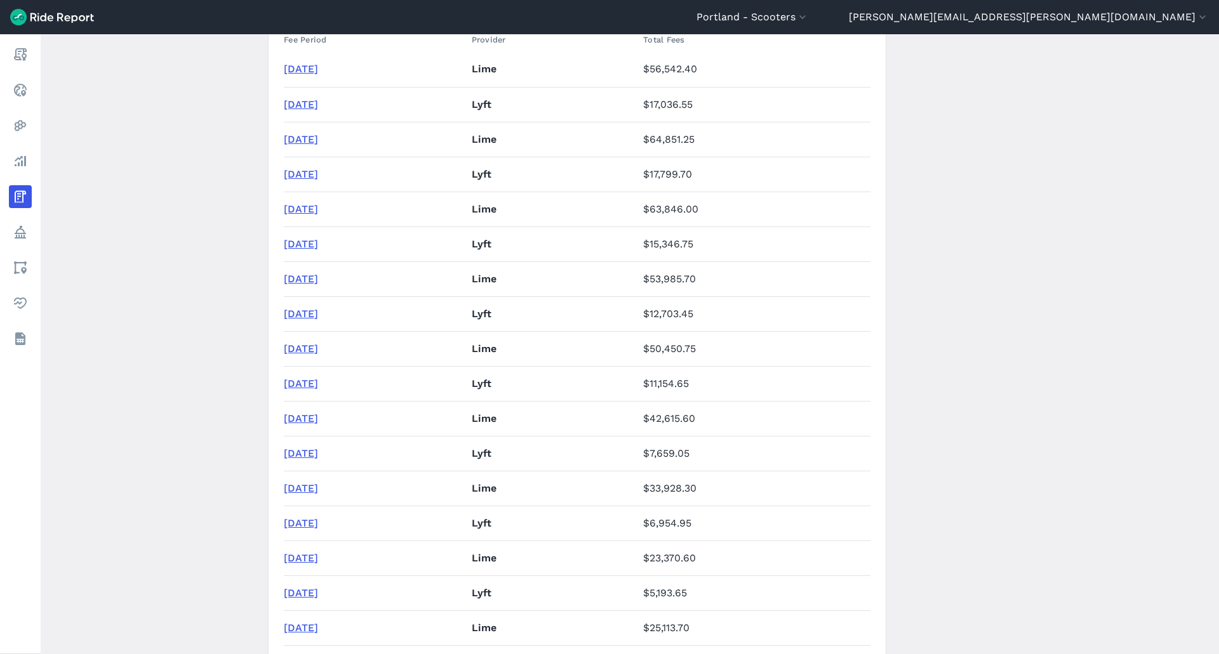
click at [310, 447] on link "[DATE]" at bounding box center [301, 453] width 34 height 12
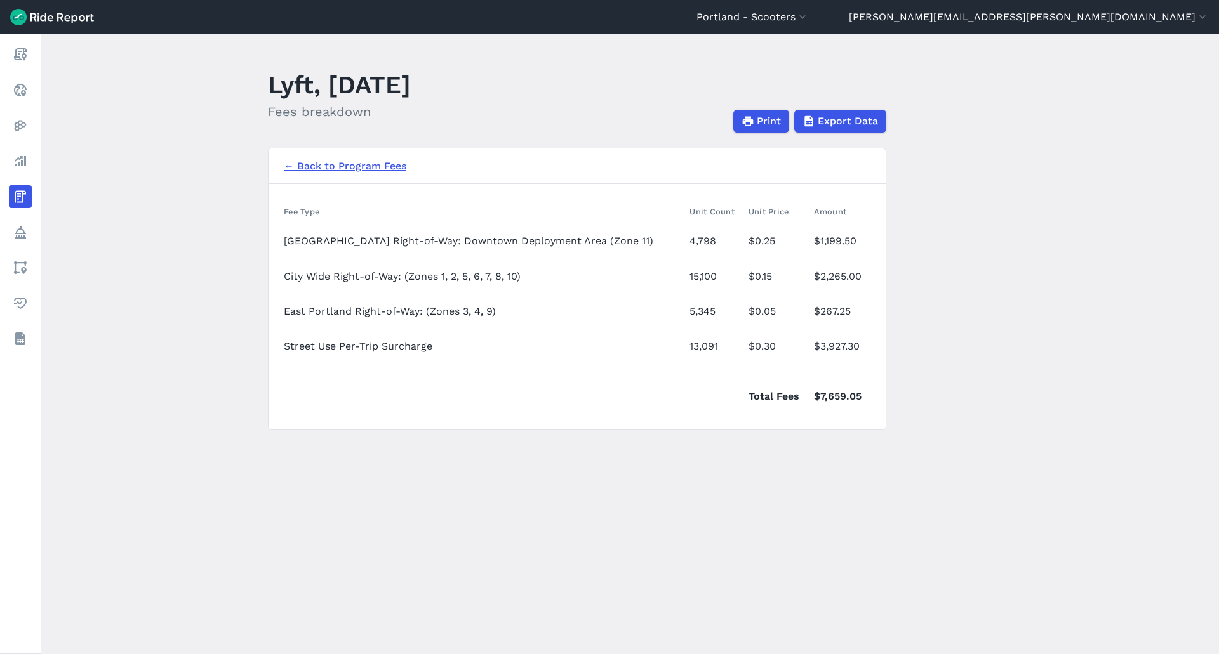
click at [343, 163] on link "← Back to Program Fees" at bounding box center [345, 166] width 122 height 15
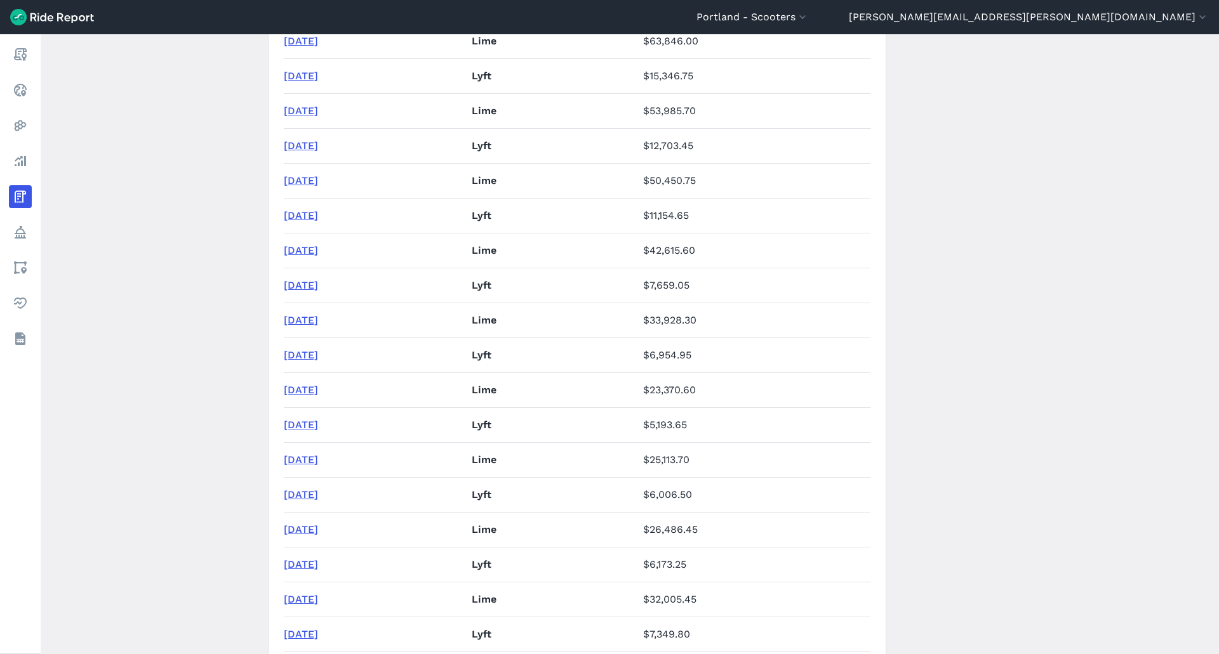
scroll to position [508, 0]
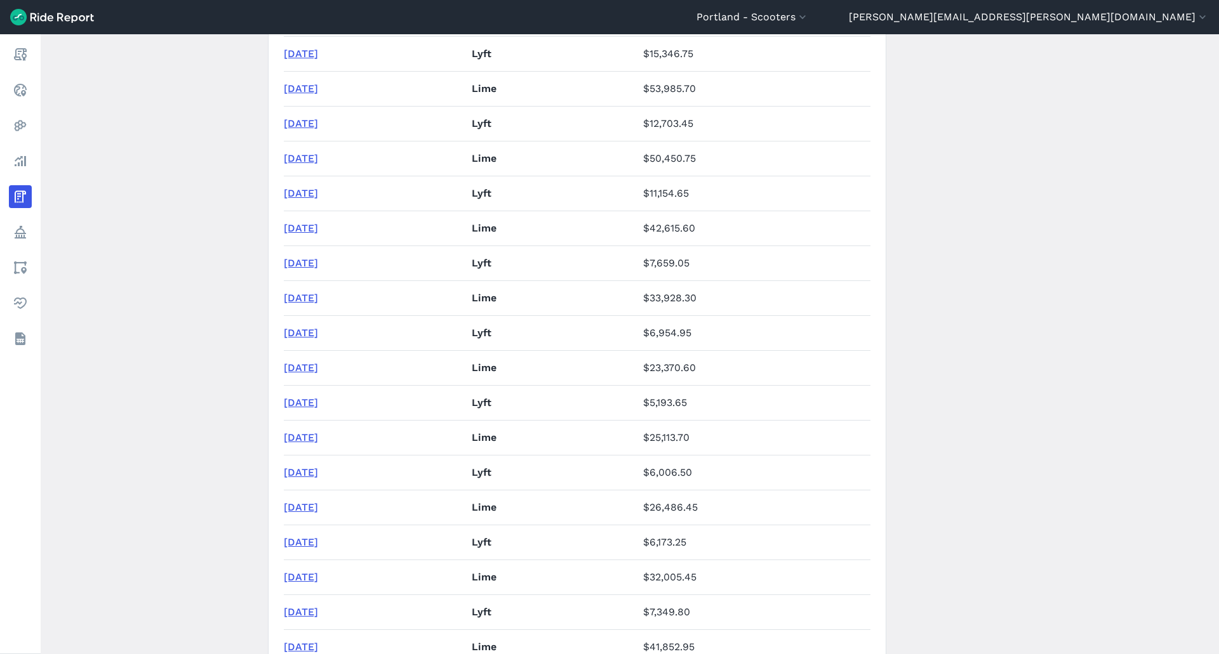
click at [306, 187] on link "[DATE]" at bounding box center [301, 193] width 34 height 12
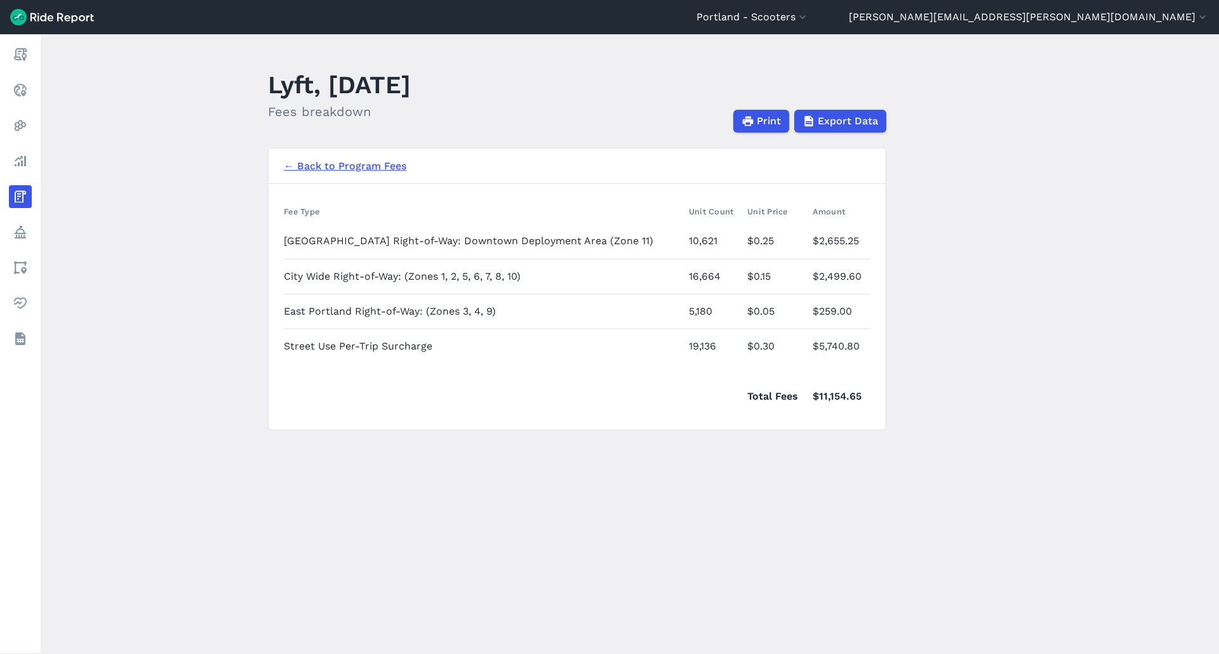
click at [318, 166] on link "← Back to Program Fees" at bounding box center [345, 166] width 122 height 15
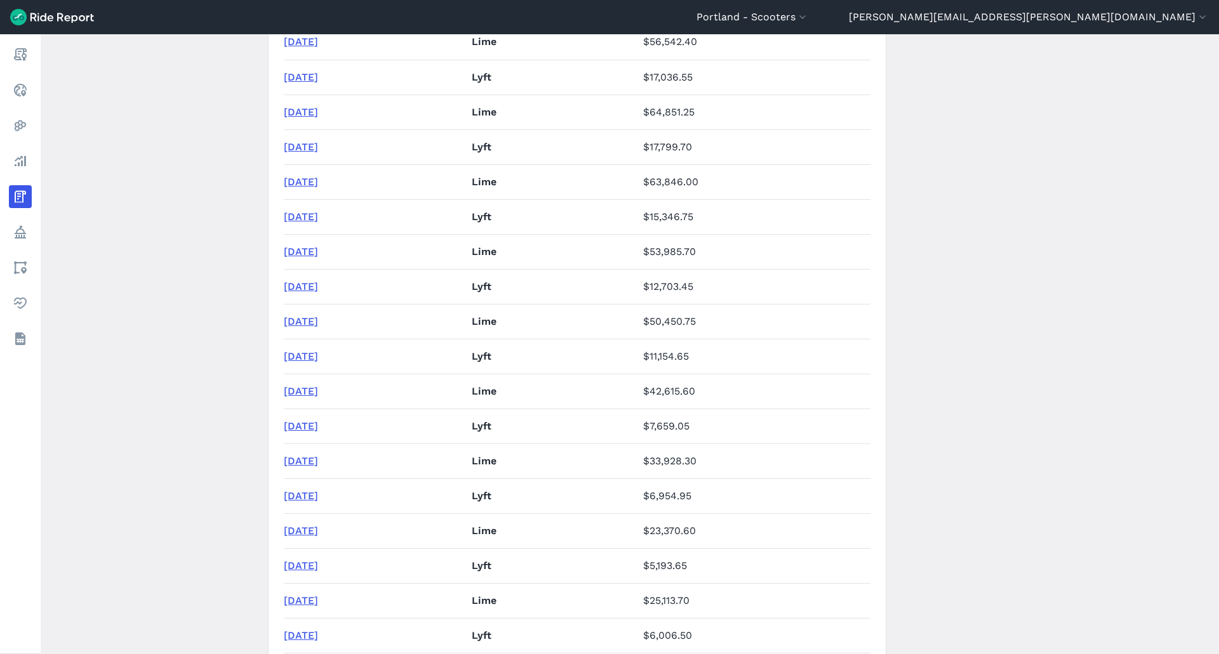
scroll to position [381, 0]
click at [303, 279] on link "[DATE]" at bounding box center [301, 285] width 34 height 12
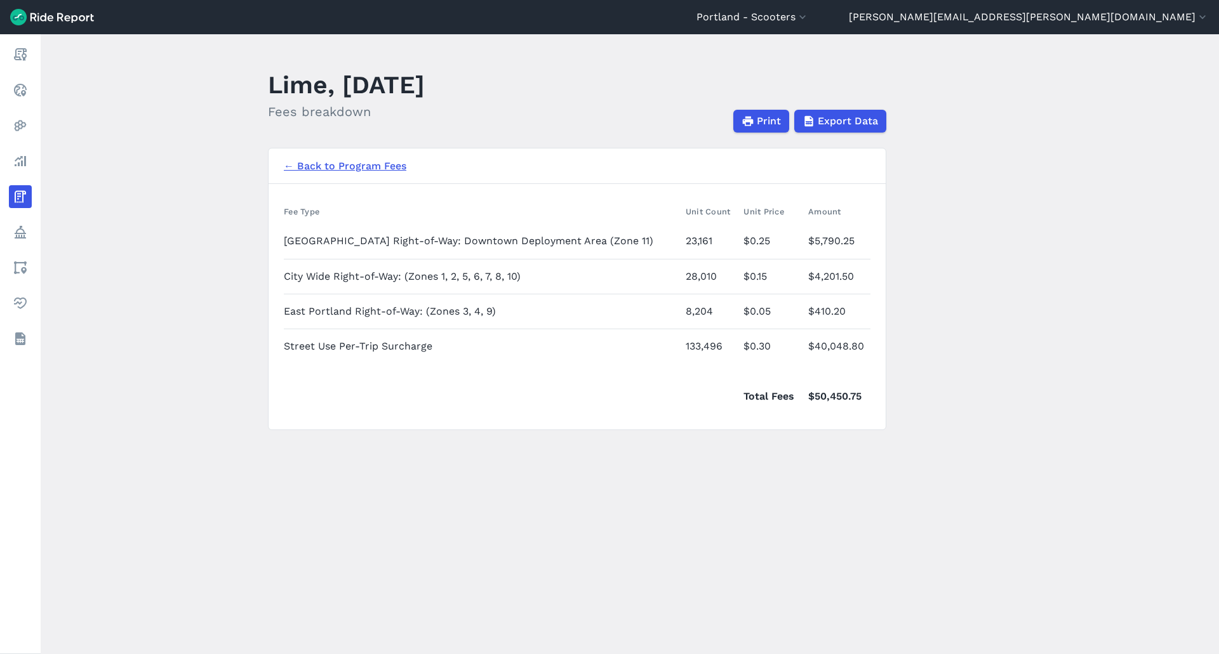
click at [325, 174] on nav "← Back to Program Fees" at bounding box center [576, 167] width 617 height 36
click at [325, 168] on link "← Back to Program Fees" at bounding box center [345, 166] width 122 height 15
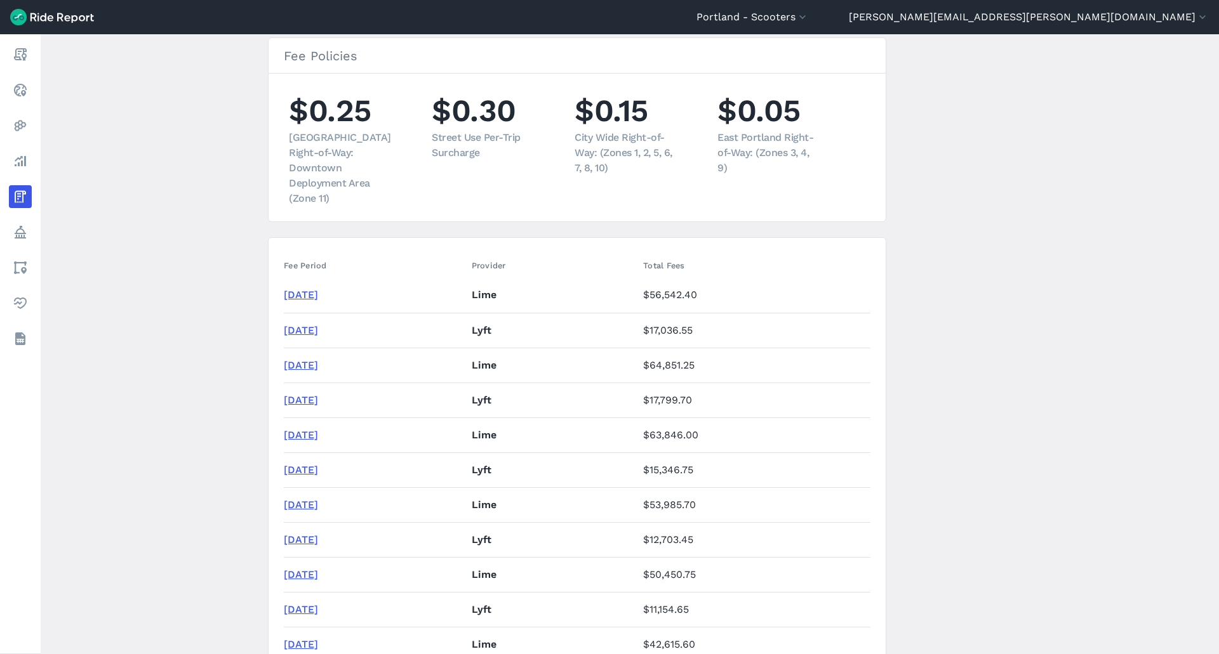
scroll to position [317, 0]
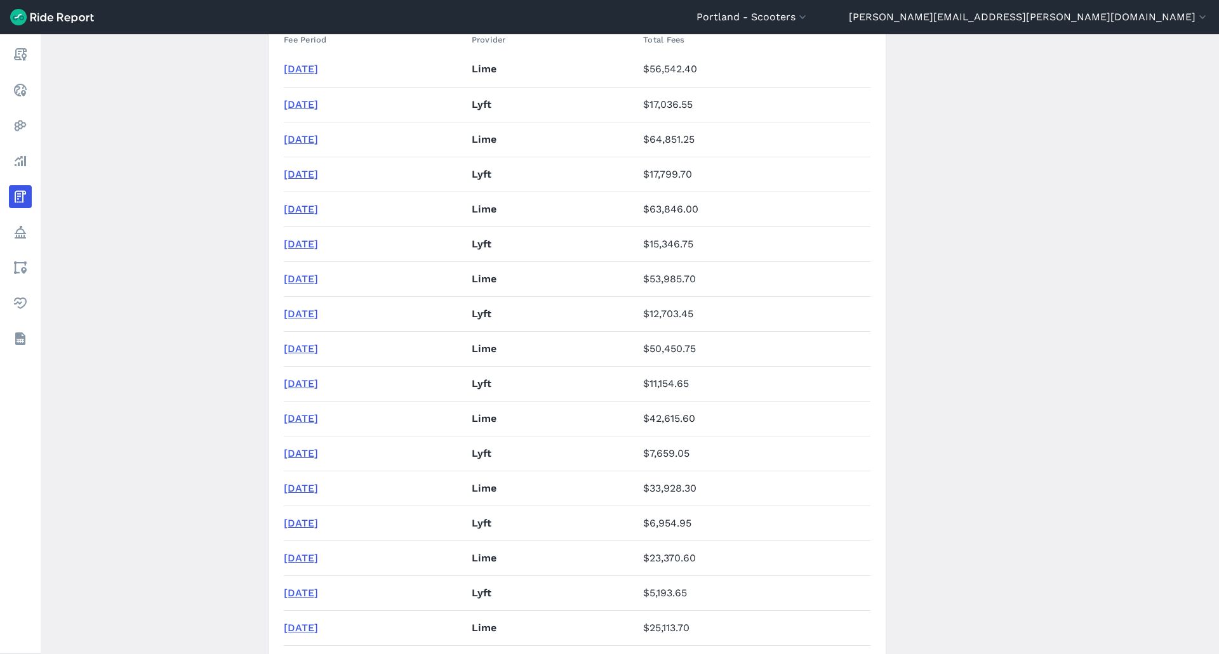
click at [306, 307] on td "[DATE]" at bounding box center [375, 313] width 183 height 35
click at [306, 308] on link "[DATE]" at bounding box center [301, 314] width 34 height 12
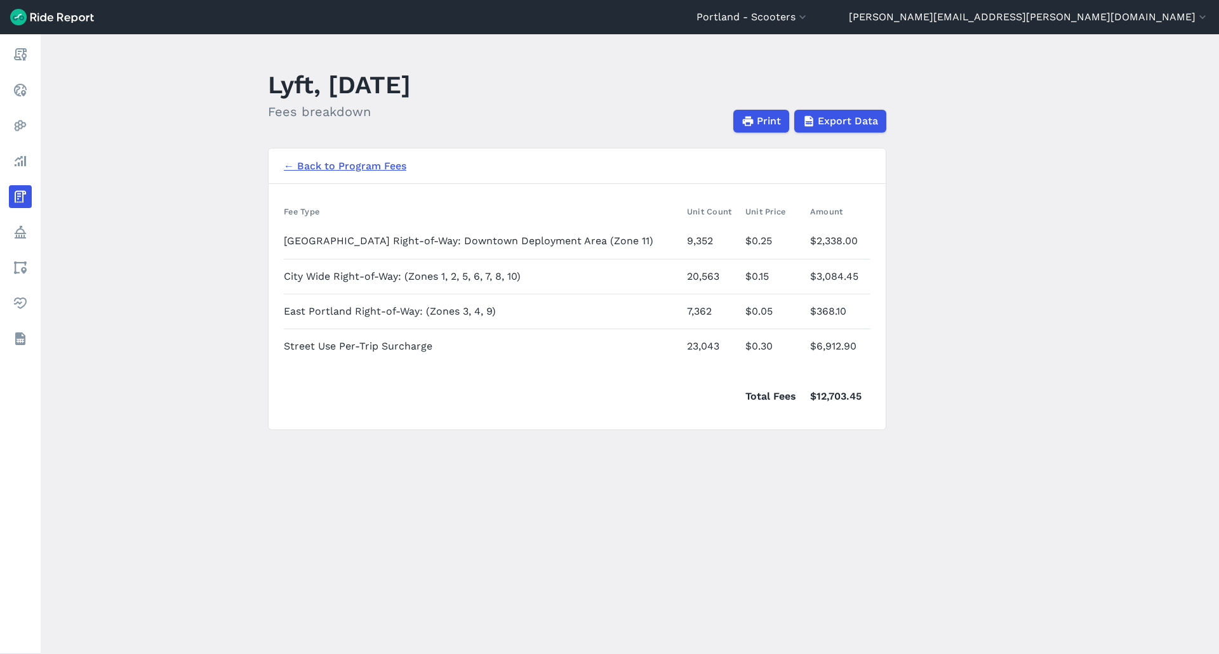
click at [334, 155] on nav "← Back to Program Fees" at bounding box center [576, 167] width 617 height 36
click at [328, 163] on link "← Back to Program Fees" at bounding box center [345, 166] width 122 height 15
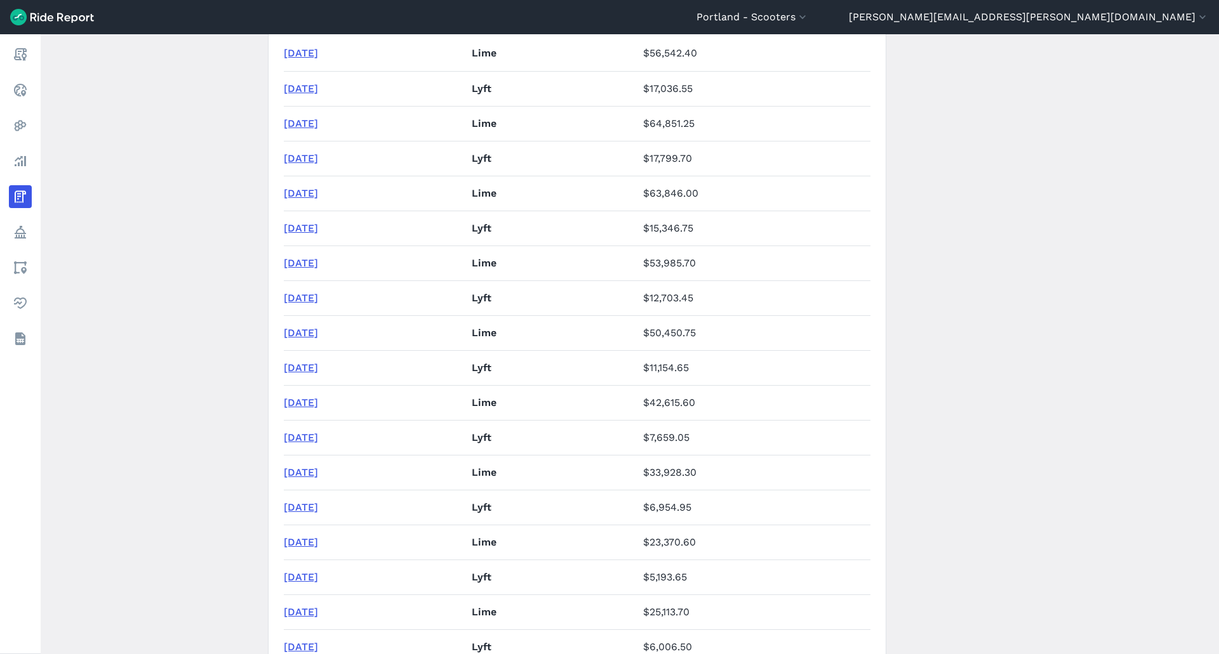
scroll to position [381, 0]
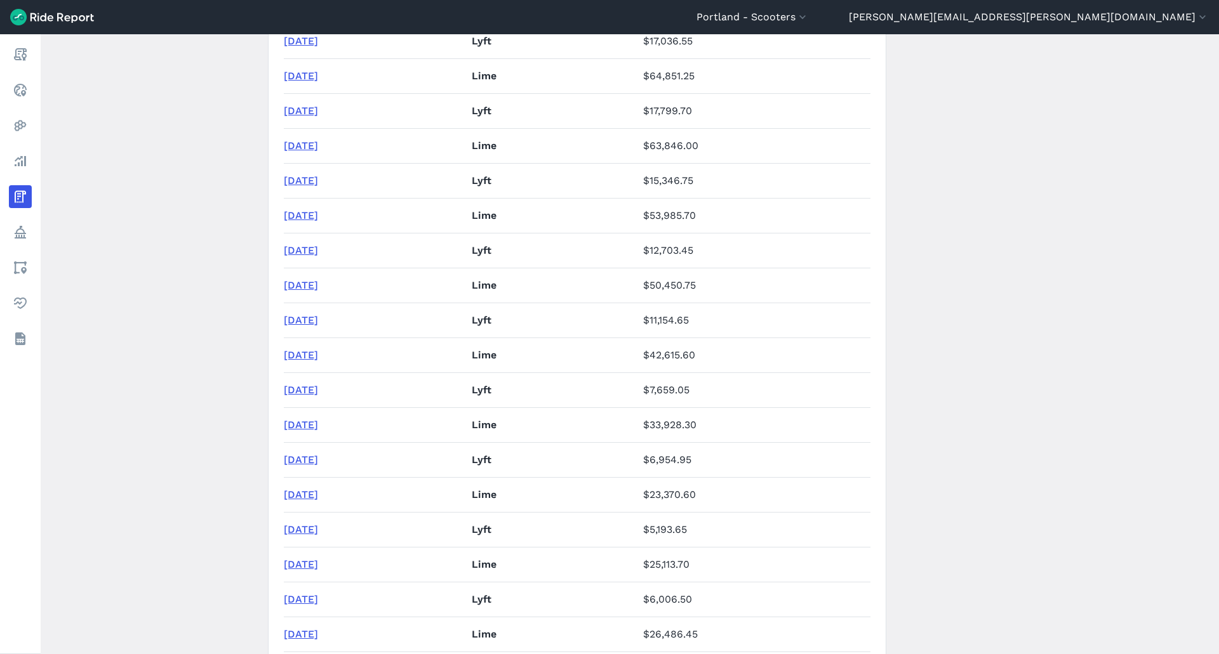
click at [318, 209] on link "[DATE]" at bounding box center [301, 215] width 34 height 12
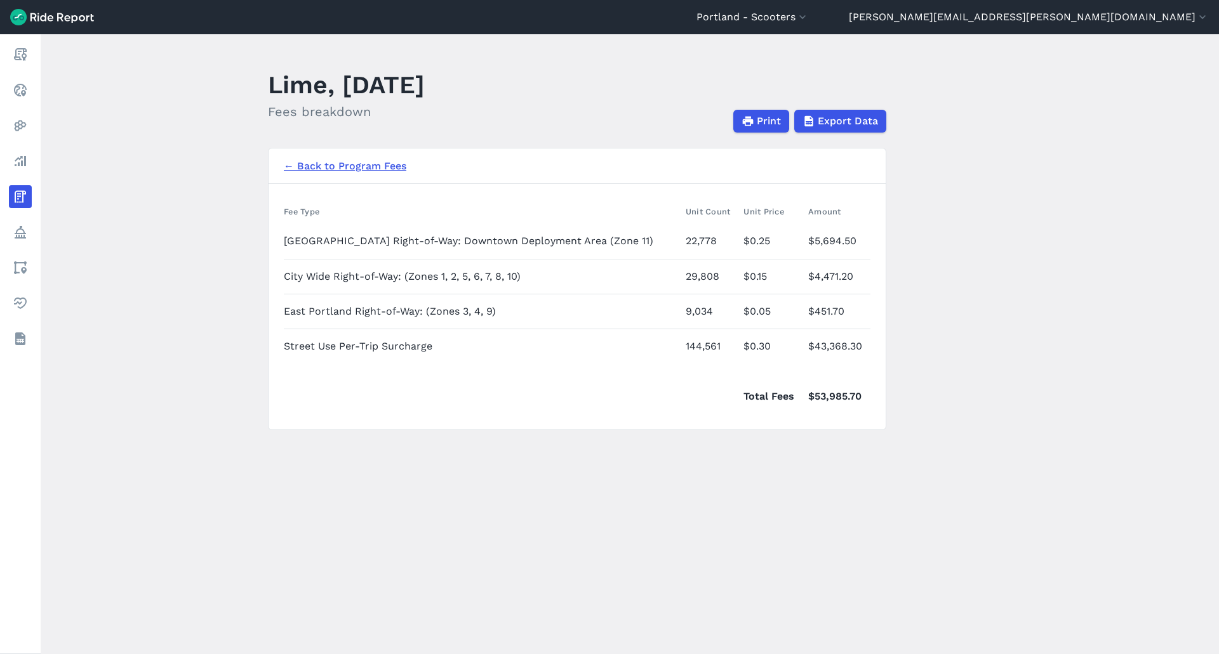
click at [465, 557] on main "Lime, [DATE] Fees breakdown Print Export Data ← Back to Program Fees Fee Type U…" at bounding box center [630, 344] width 1178 height 620
click at [311, 162] on link "← Back to Program Fees" at bounding box center [345, 166] width 122 height 15
